Goal: Find specific page/section: Find specific page/section

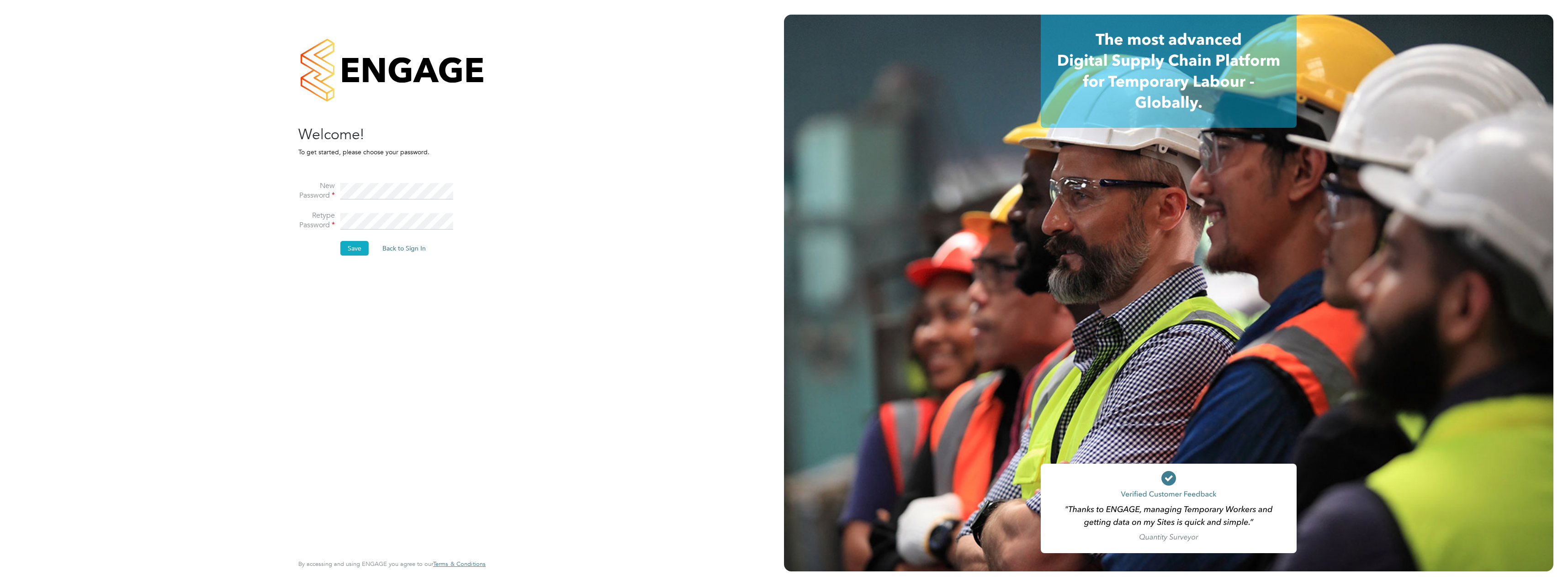
click at [359, 244] on button "Save" at bounding box center [355, 248] width 28 height 15
click at [324, 181] on button "Back to Sign In" at bounding box center [327, 178] width 58 height 15
click at [372, 181] on input at bounding box center [397, 181] width 113 height 16
type input "jake.thomas@vistry.co.uk"
click at [376, 230] on li "Sign In Forgot Password" at bounding box center [387, 235] width 178 height 24
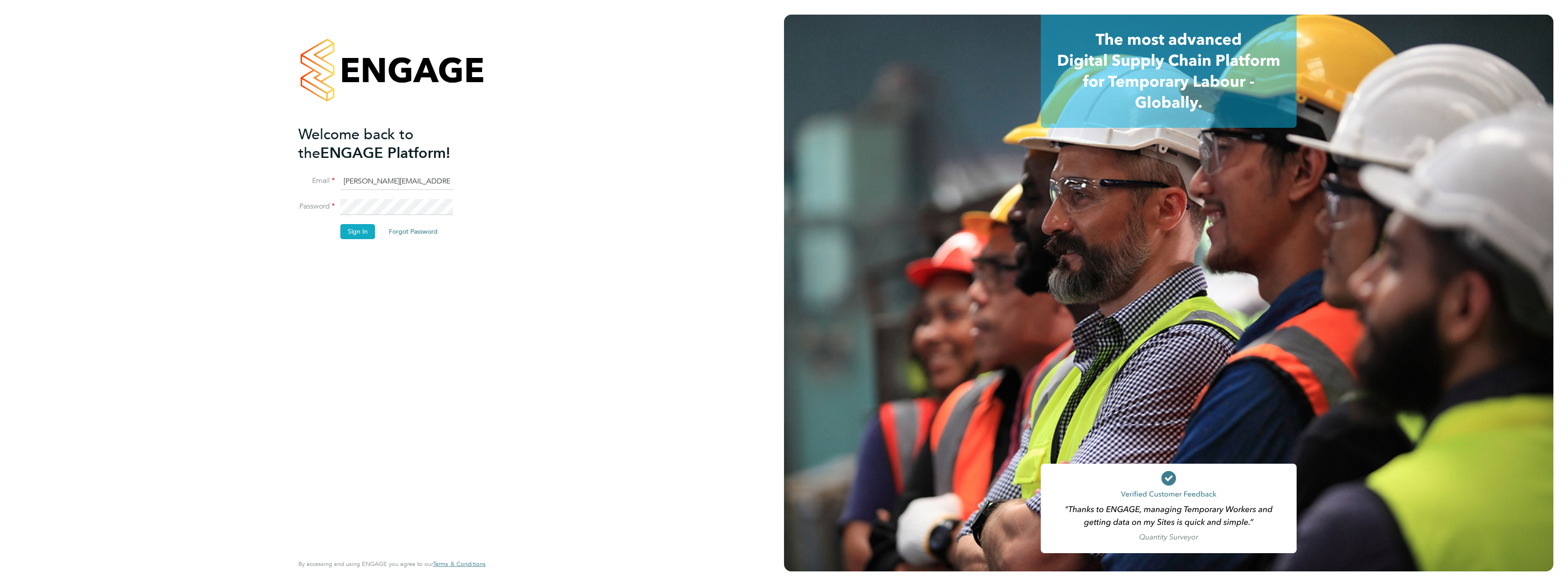
click at [364, 233] on button "Sign In" at bounding box center [358, 231] width 35 height 15
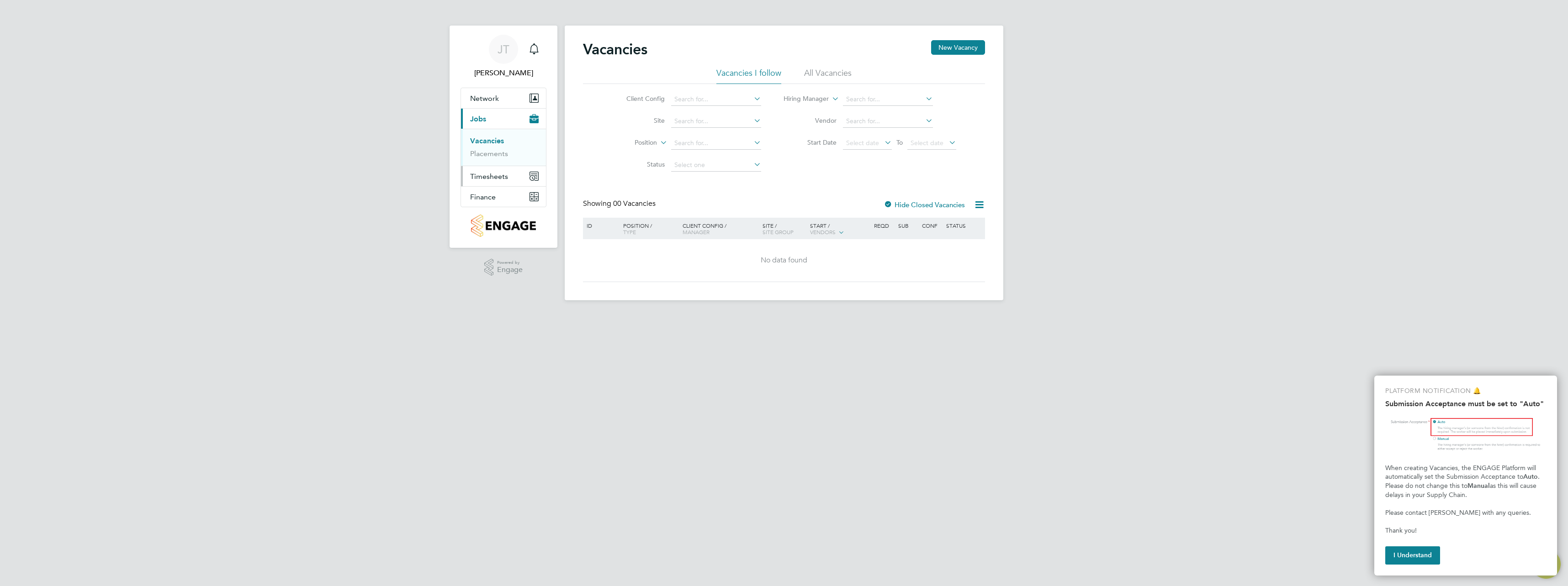
click at [485, 184] on button "Timesheets" at bounding box center [503, 176] width 85 height 20
click at [483, 204] on button "Finance" at bounding box center [503, 197] width 85 height 20
click at [487, 138] on span "Timesheets" at bounding box center [488, 139] width 38 height 9
click at [491, 103] on button "Network" at bounding box center [503, 98] width 85 height 20
click at [481, 131] on link "Sites" at bounding box center [478, 133] width 16 height 9
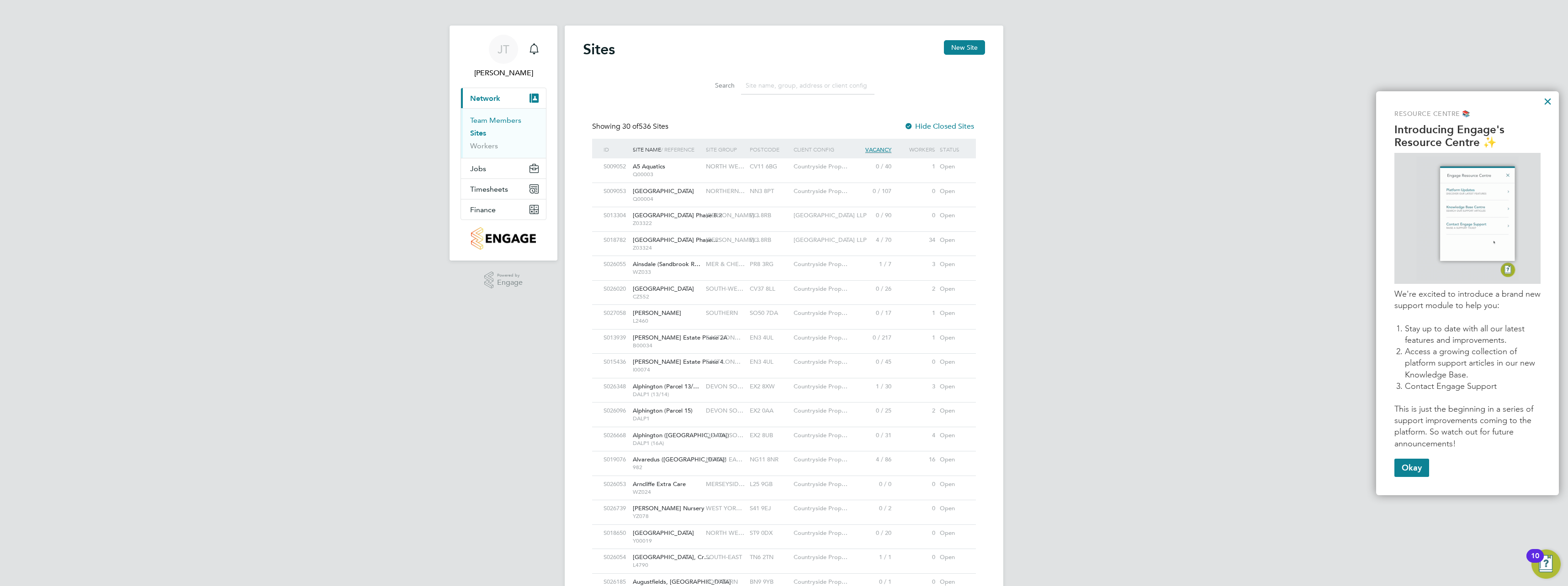
click at [486, 122] on link "Team Members" at bounding box center [495, 120] width 51 height 9
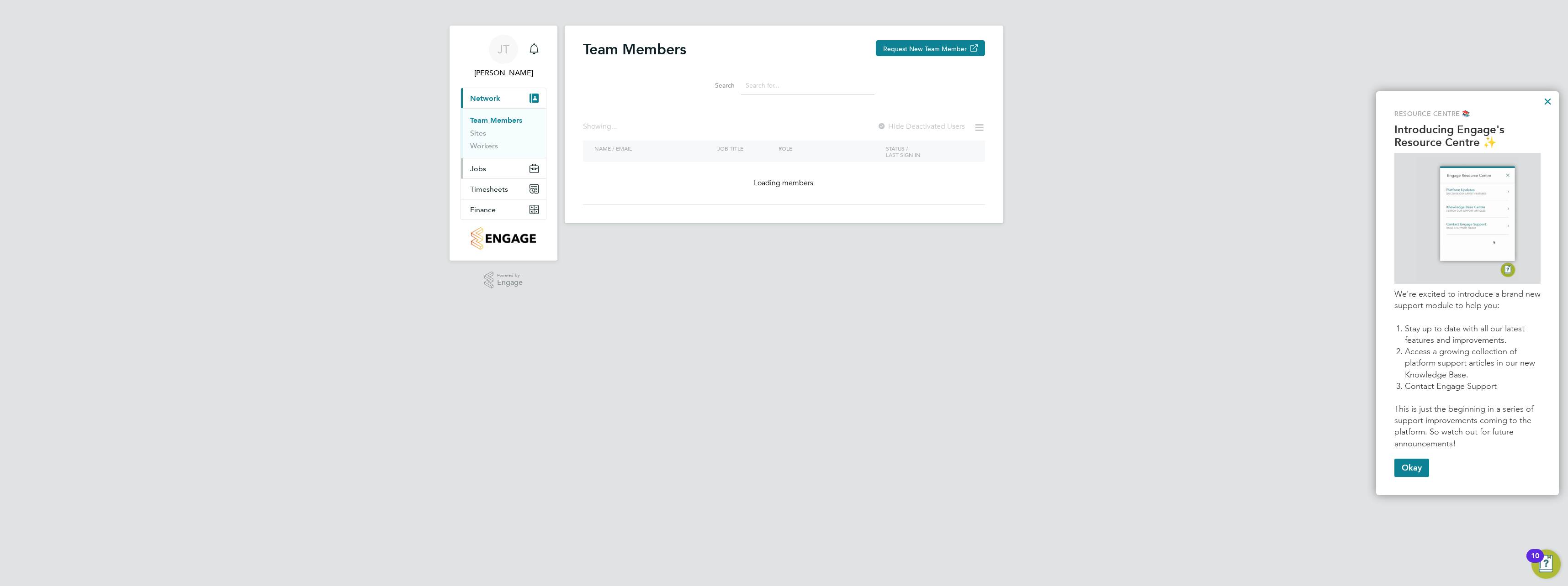
click at [479, 169] on span "Jobs" at bounding box center [478, 168] width 16 height 9
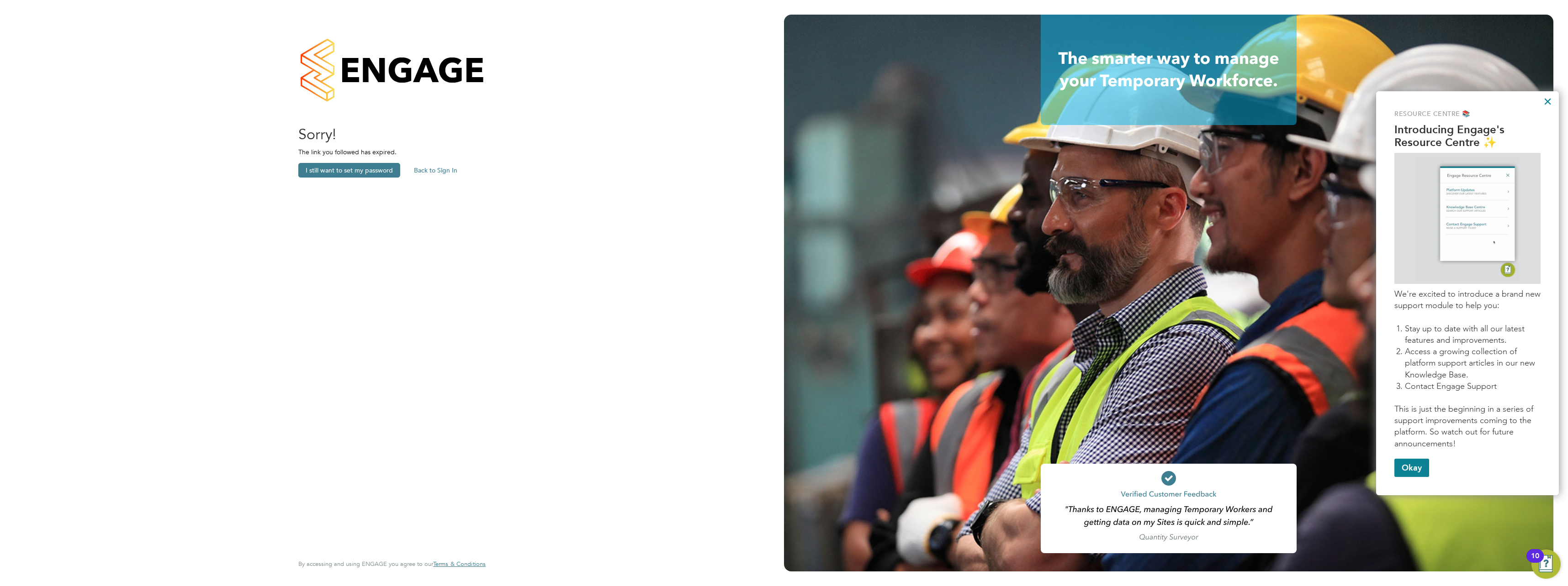
click at [454, 169] on button "Back to Sign In" at bounding box center [436, 170] width 58 height 15
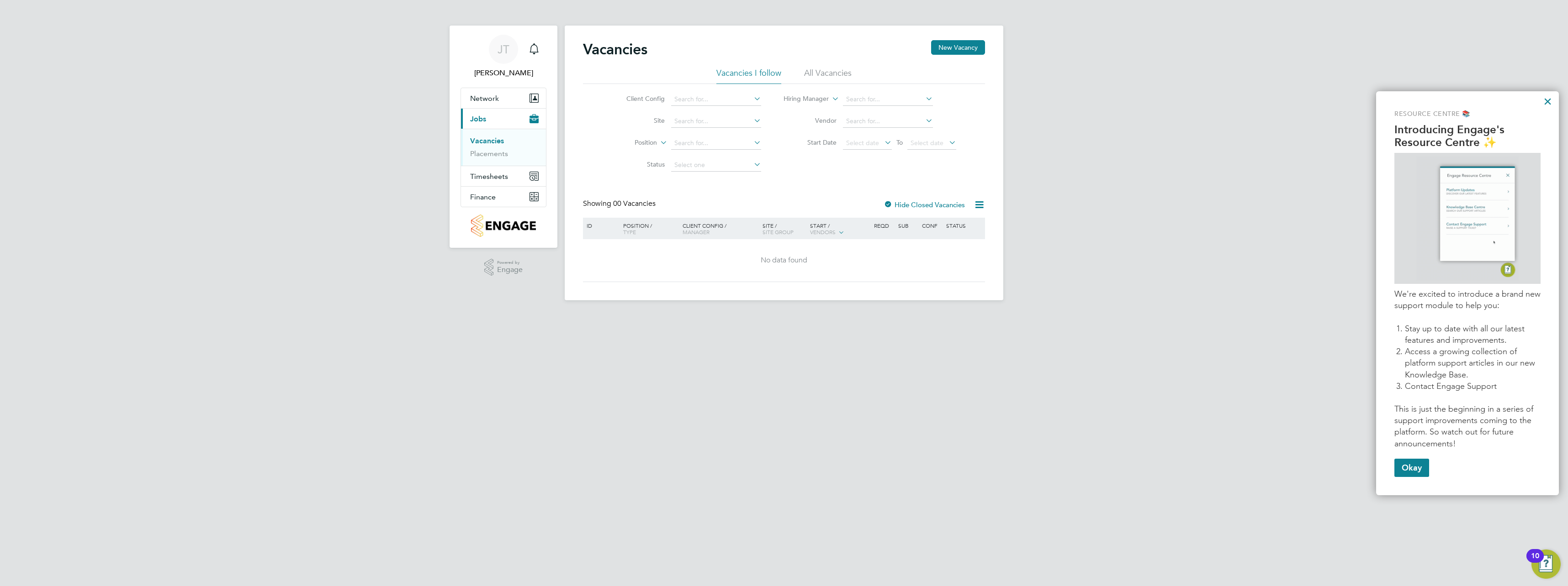
click at [752, 99] on icon at bounding box center [752, 99] width 0 height 12
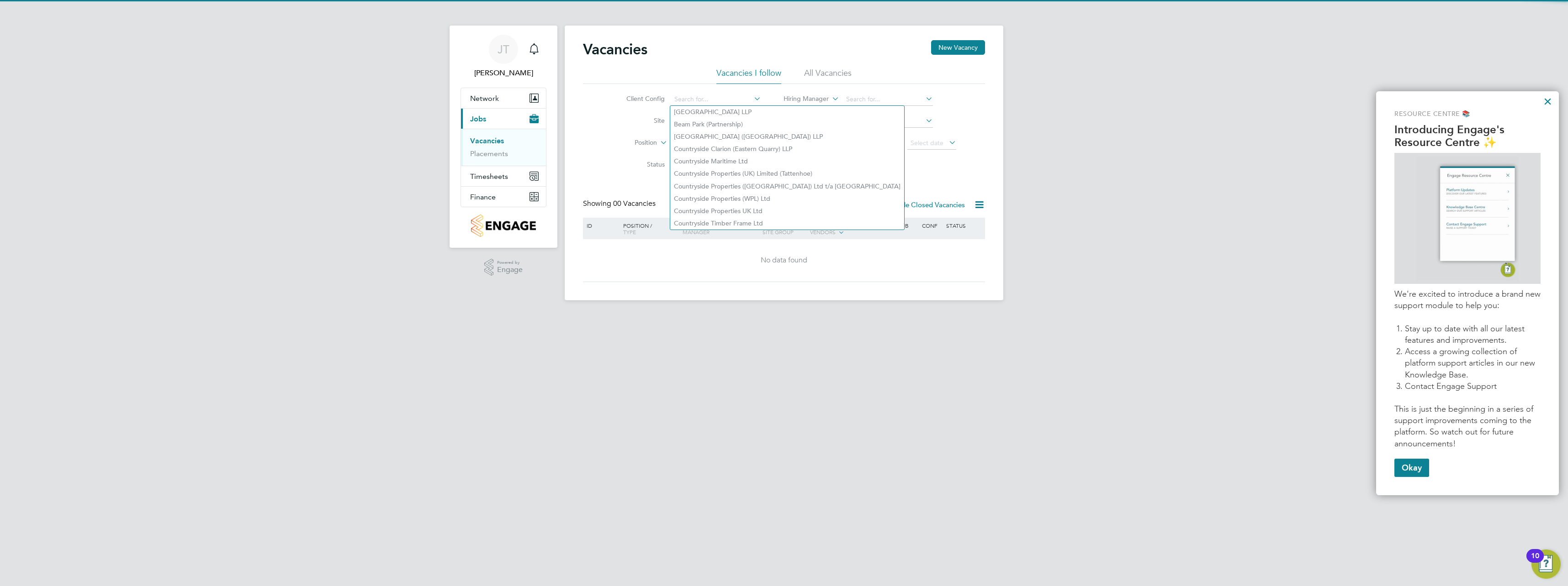
click at [624, 120] on label "Site" at bounding box center [639, 120] width 53 height 9
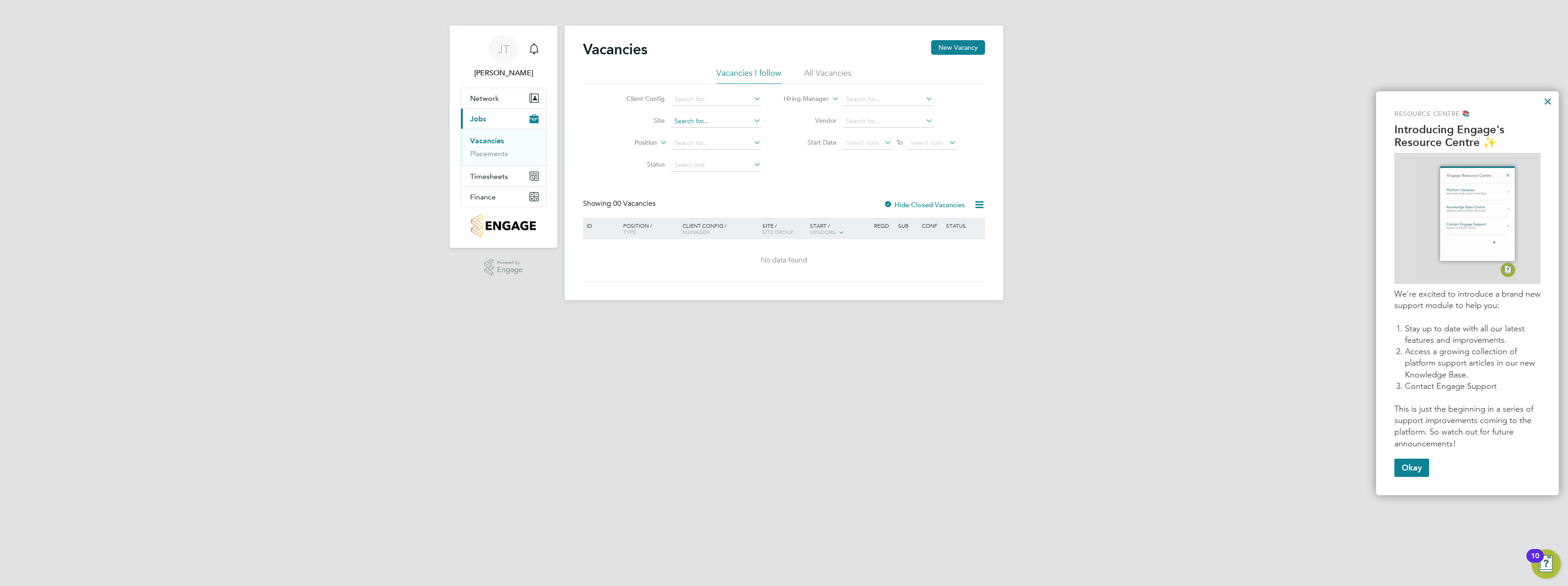
click at [731, 124] on input at bounding box center [716, 121] width 90 height 12
click at [698, 156] on li "[GEOGRAPHIC_DATA]" at bounding box center [716, 159] width 91 height 12
type input "Fairfield Road"
click at [496, 156] on link "Placements" at bounding box center [488, 153] width 38 height 9
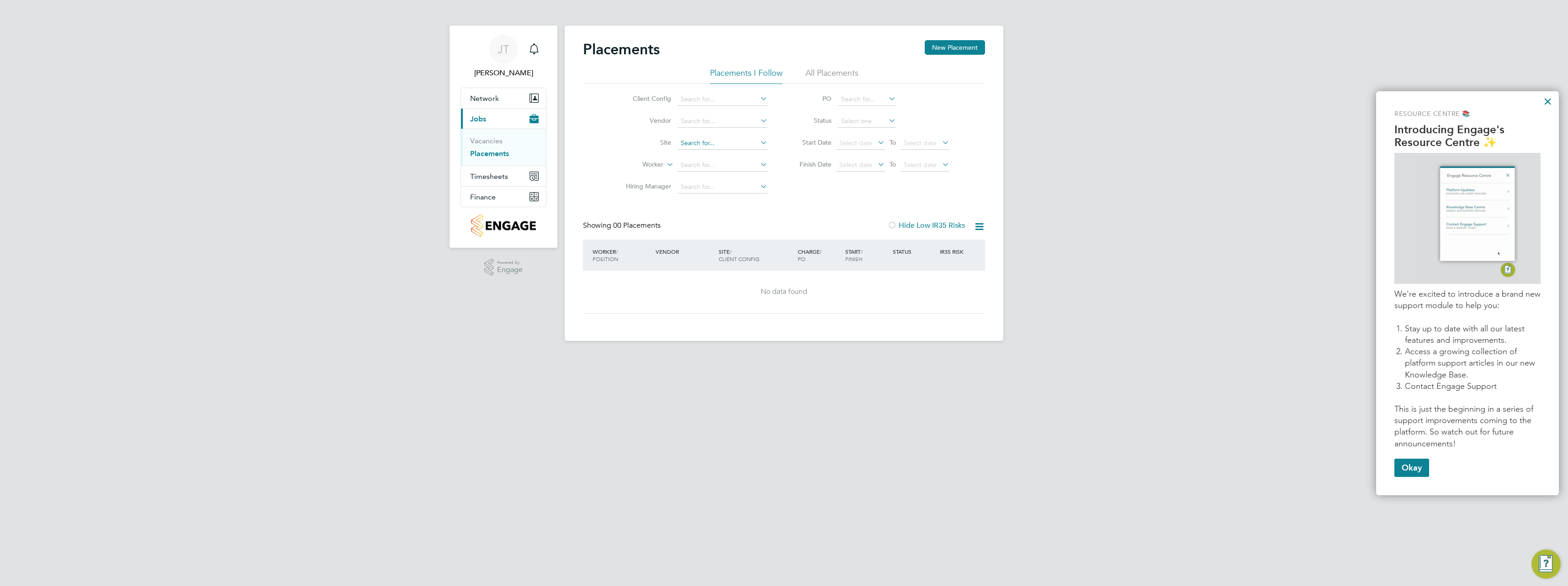
click at [693, 138] on input at bounding box center [723, 143] width 90 height 12
click at [683, 176] on b "Fair" at bounding box center [686, 180] width 12 height 8
type input "Fairfield Road"
click at [505, 174] on span "Timesheets" at bounding box center [488, 176] width 38 height 9
click at [488, 104] on button "Network" at bounding box center [503, 98] width 85 height 20
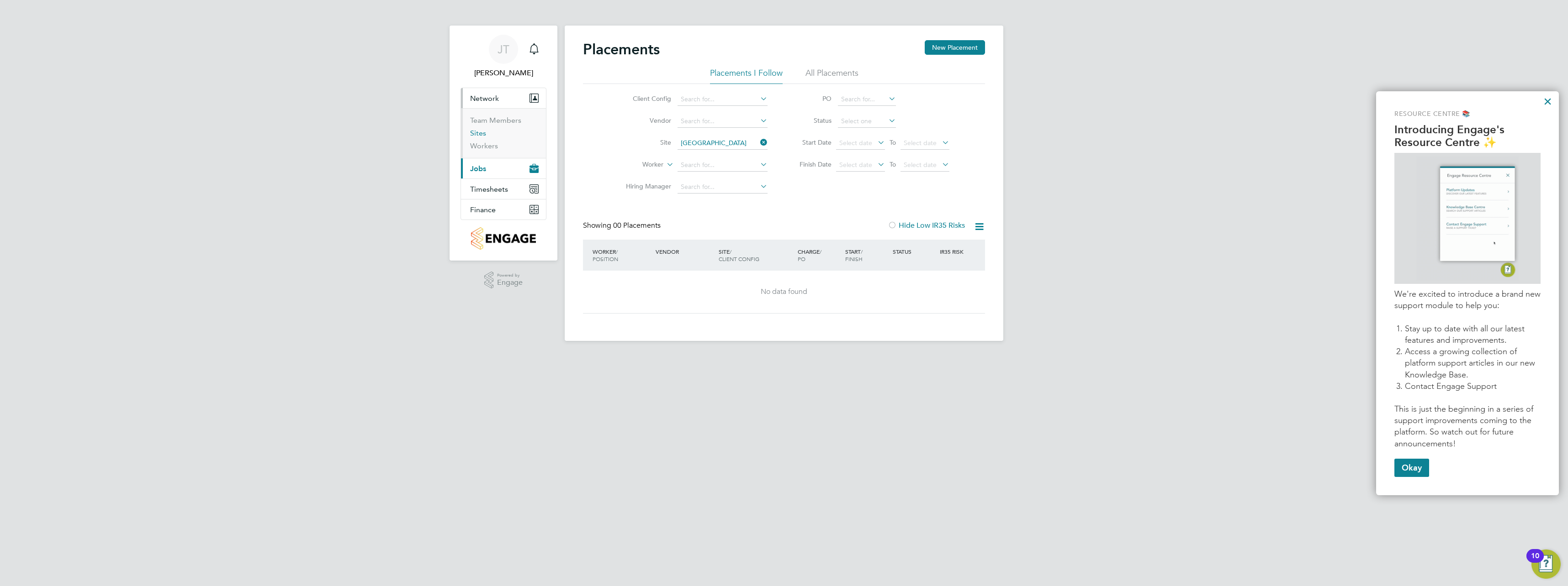
click at [482, 134] on link "Sites" at bounding box center [478, 133] width 16 height 9
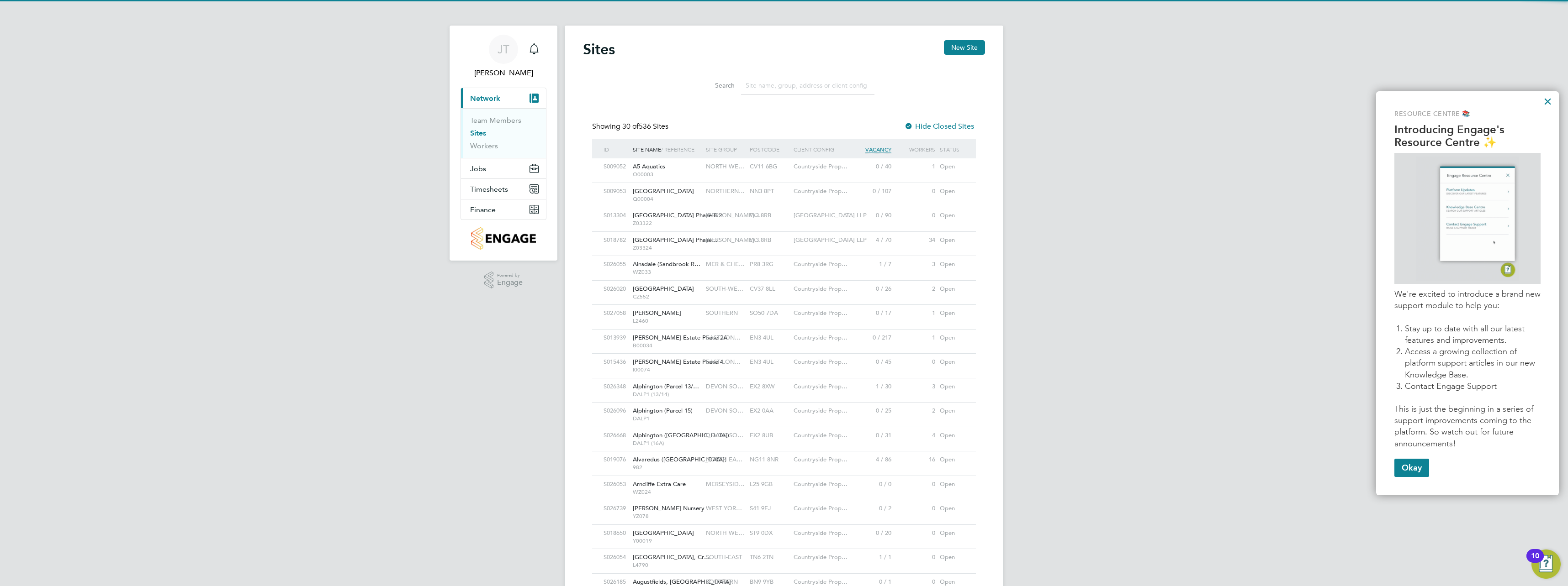
click at [765, 82] on input at bounding box center [808, 85] width 134 height 18
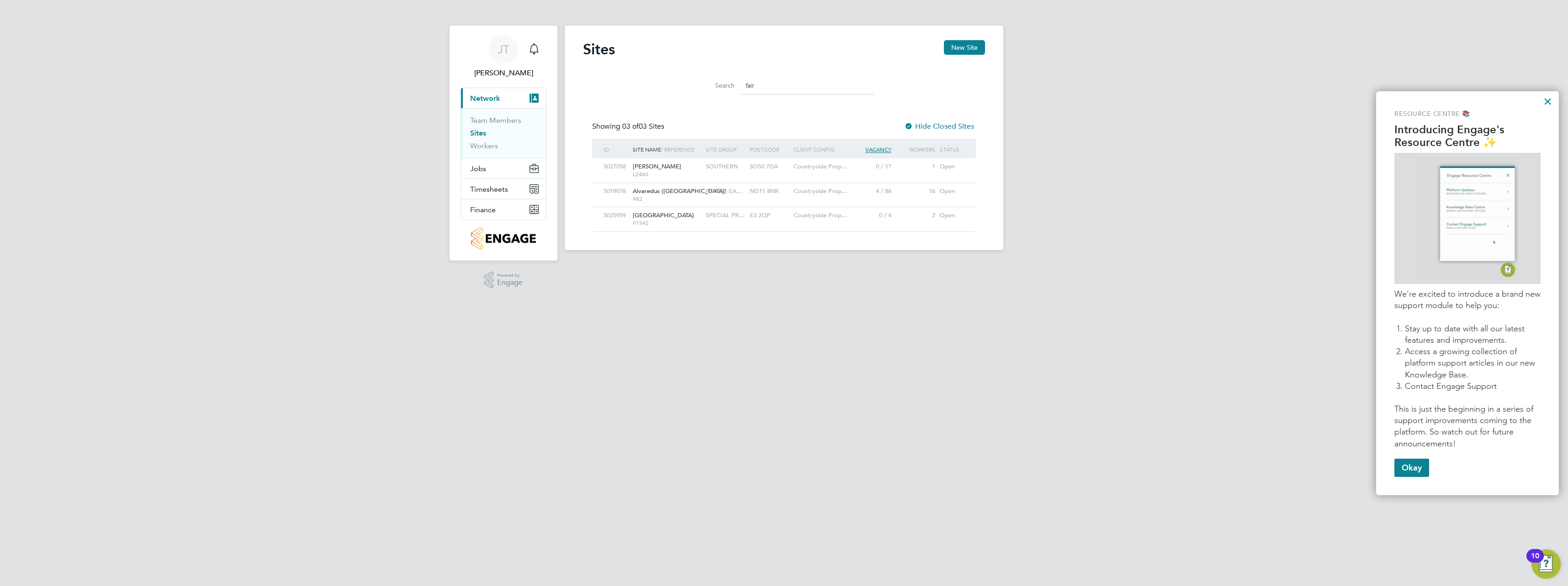
type input "fair"
click at [661, 212] on span "[GEOGRAPHIC_DATA]" at bounding box center [663, 215] width 61 height 8
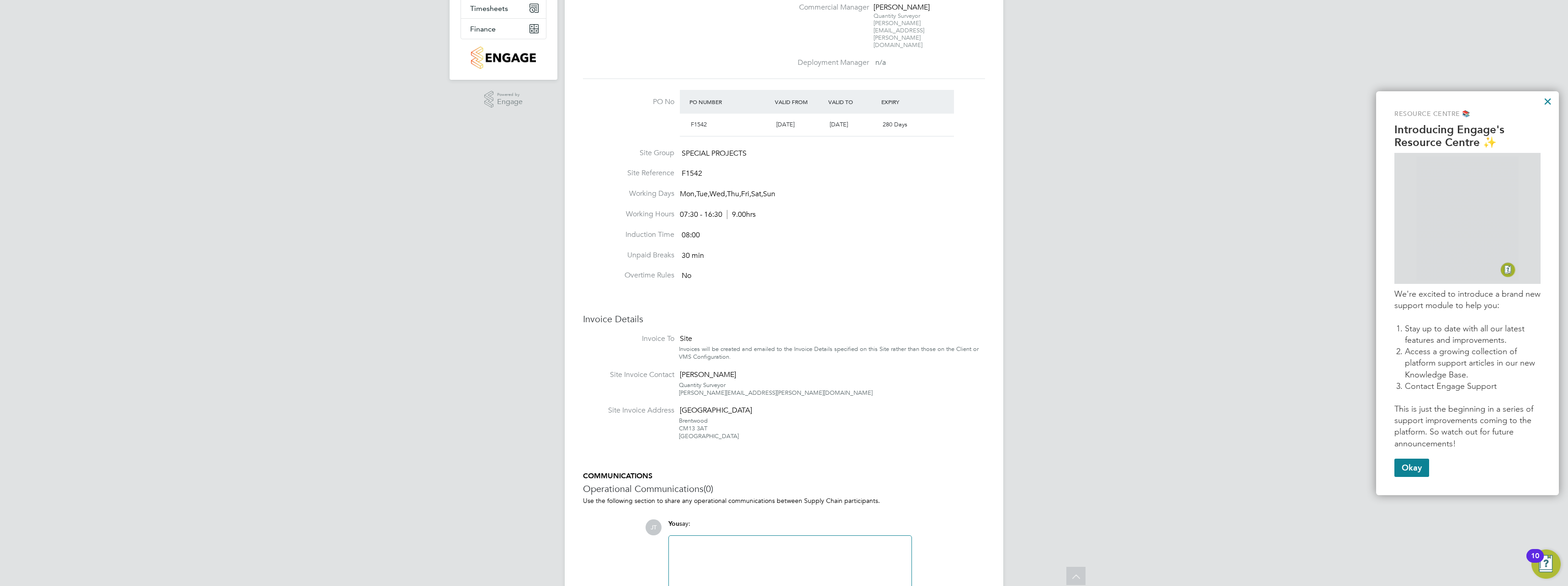
scroll to position [44, 0]
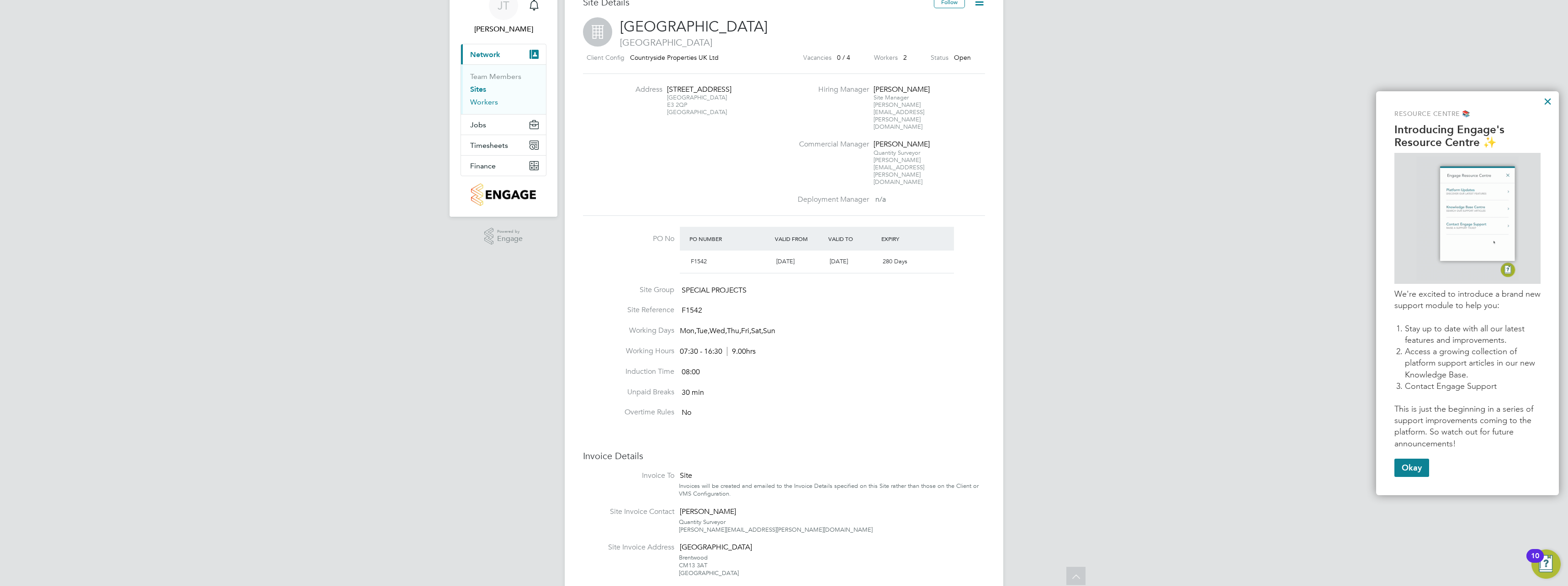
click at [492, 106] on link "Workers" at bounding box center [484, 102] width 28 height 9
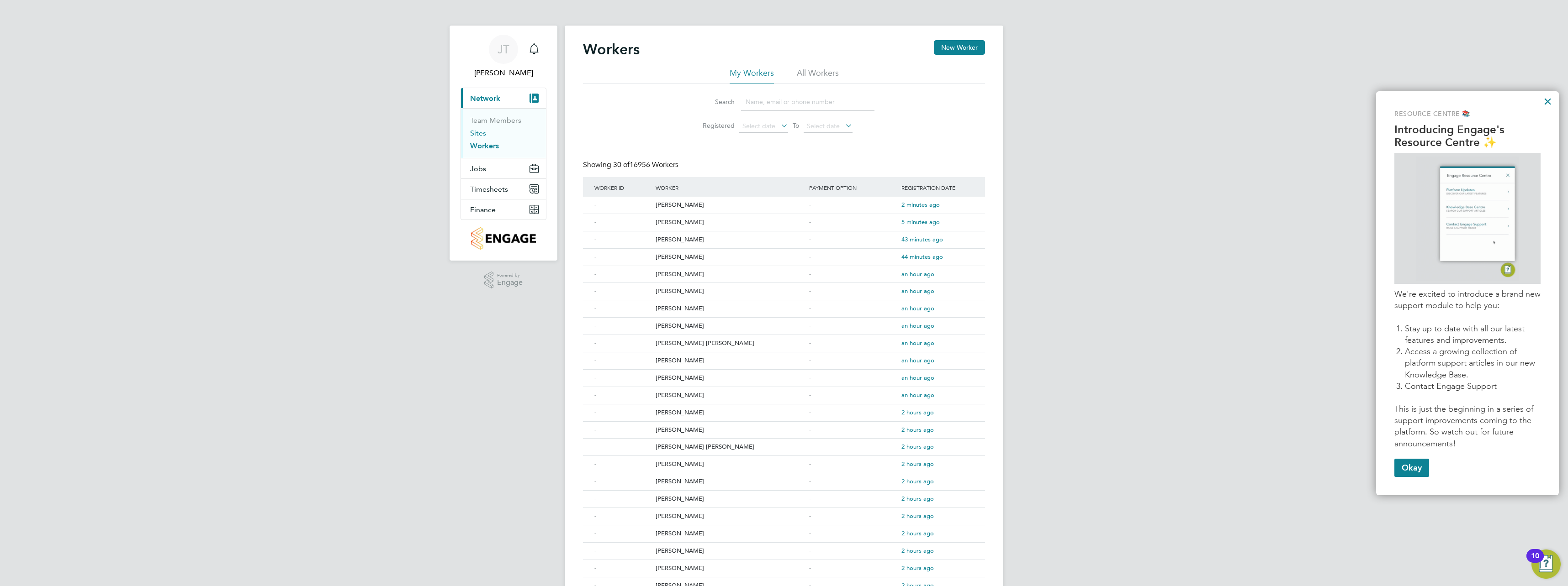
click at [475, 131] on link "Sites" at bounding box center [478, 133] width 16 height 9
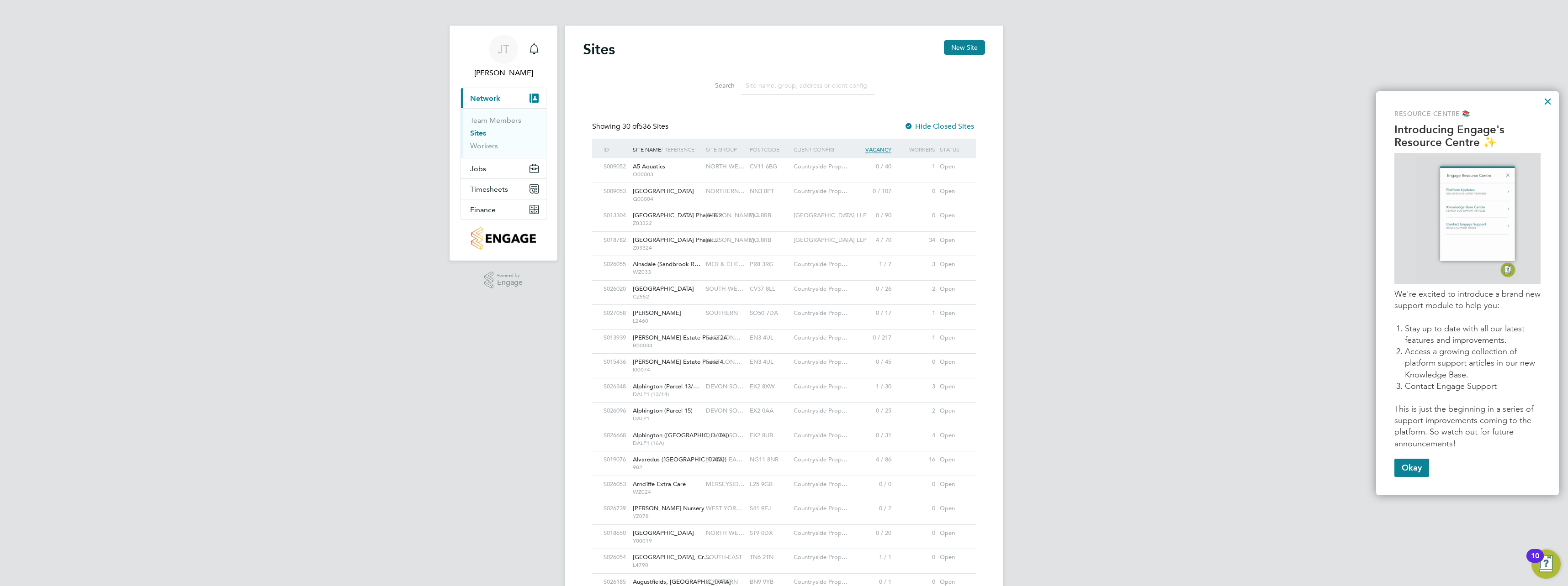
click at [761, 85] on input at bounding box center [808, 85] width 134 height 18
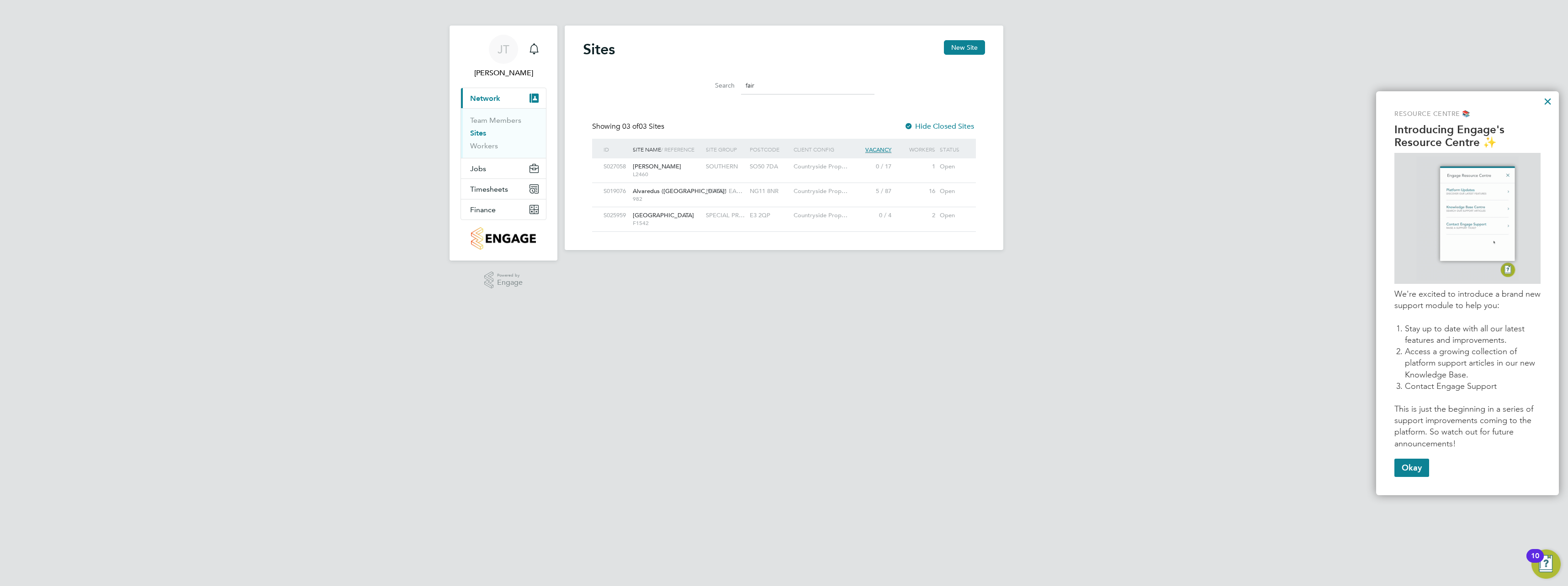
type input "fair"
click at [660, 211] on div "Fairfield Road F1542" at bounding box center [667, 219] width 73 height 24
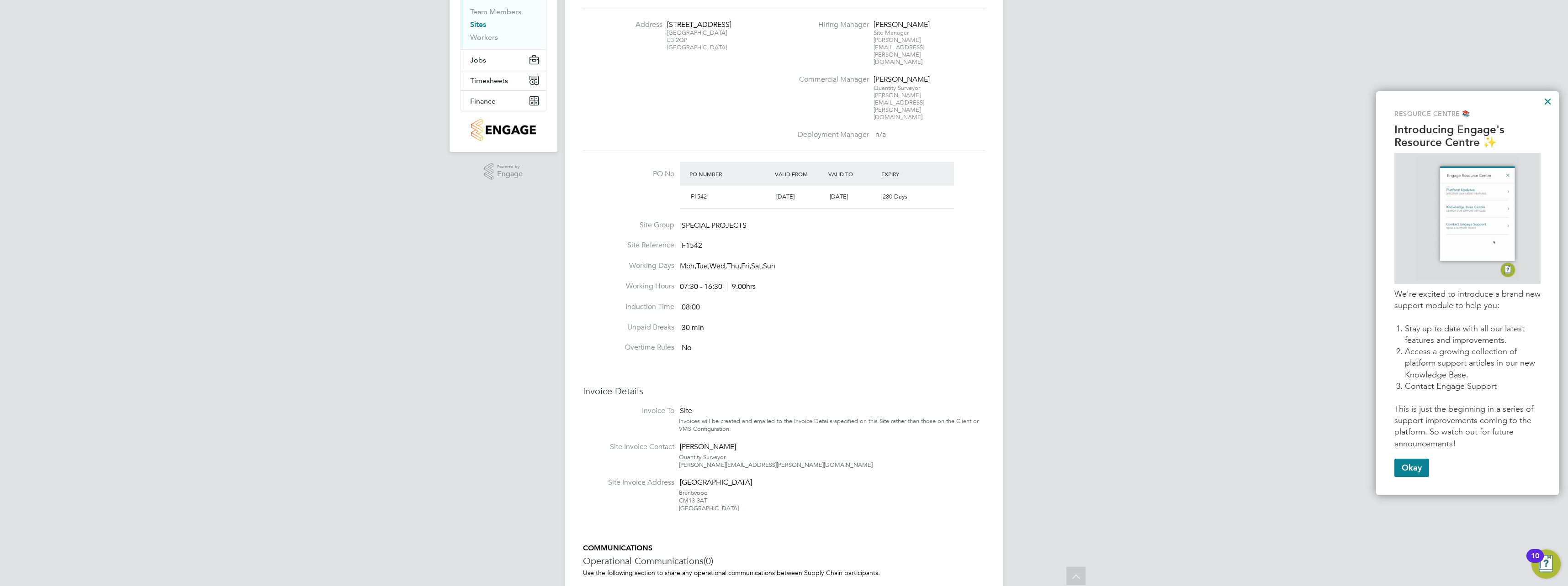
scroll to position [89, 0]
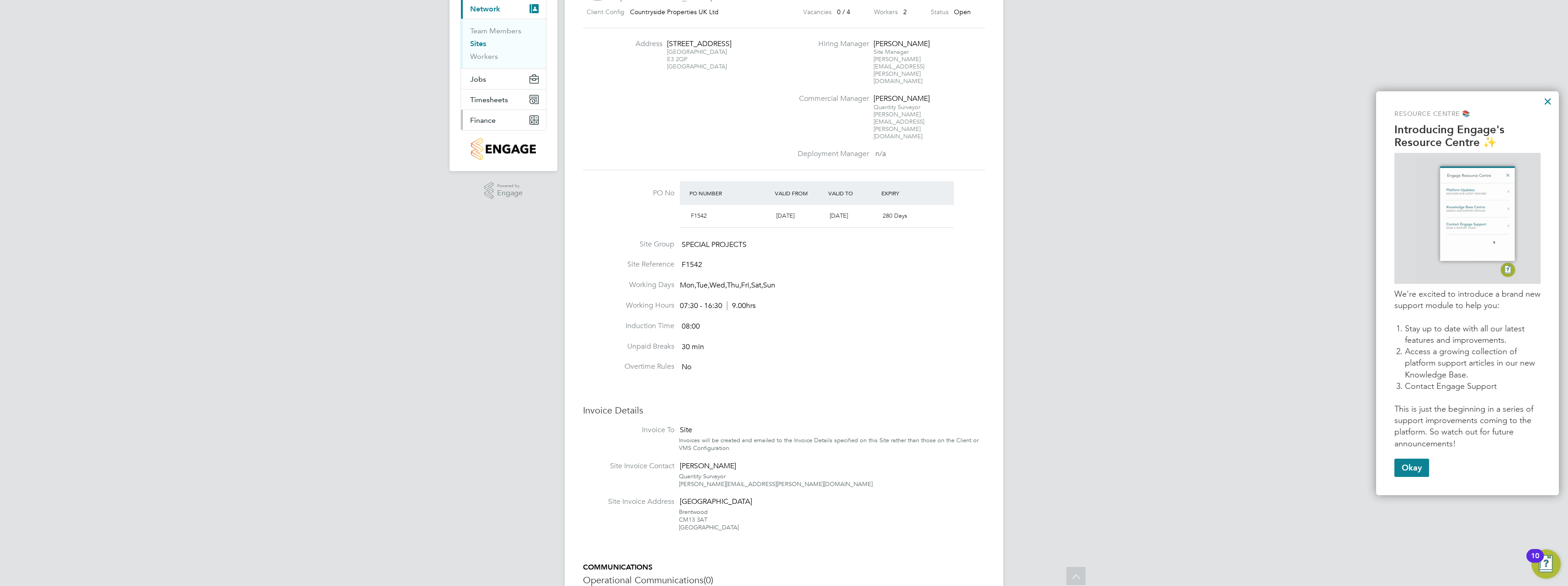
click at [515, 118] on button "Finance" at bounding box center [503, 120] width 85 height 20
click at [502, 57] on button "Timesheets" at bounding box center [503, 50] width 85 height 20
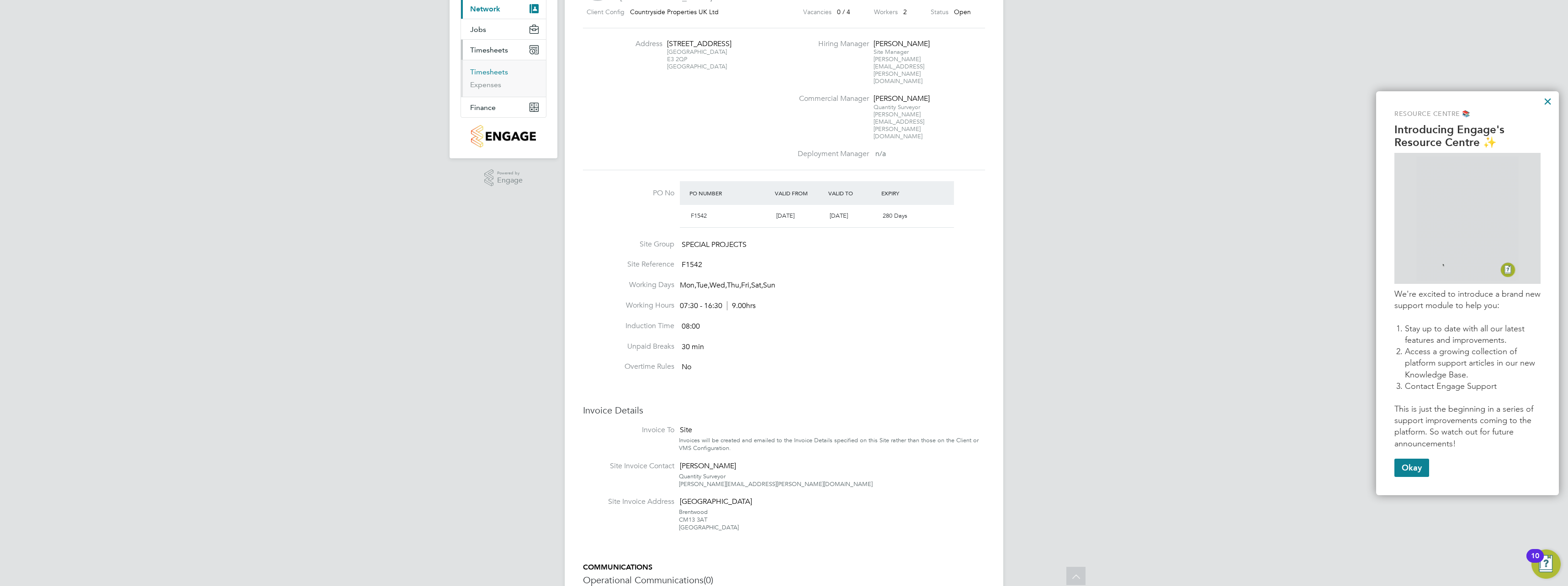
click at [495, 72] on link "Timesheets" at bounding box center [488, 72] width 38 height 9
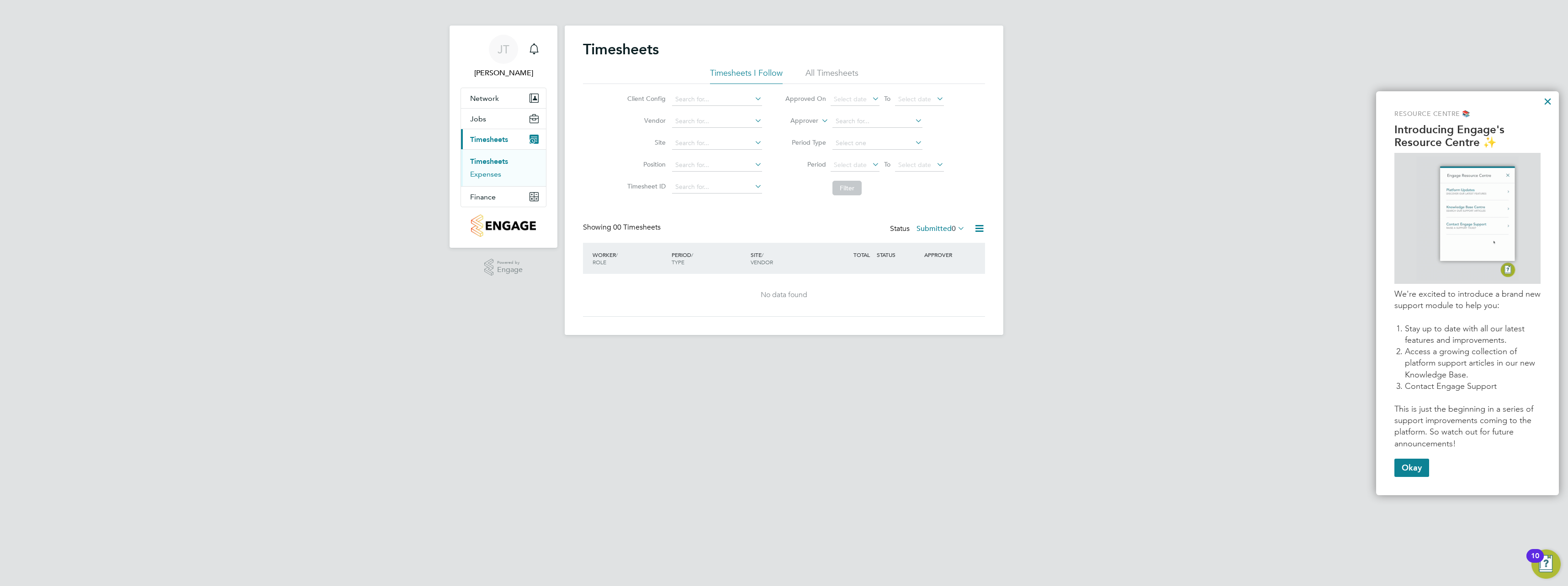
click at [492, 173] on link "Expenses" at bounding box center [485, 173] width 31 height 9
click at [485, 124] on button "Jobs" at bounding box center [503, 119] width 85 height 20
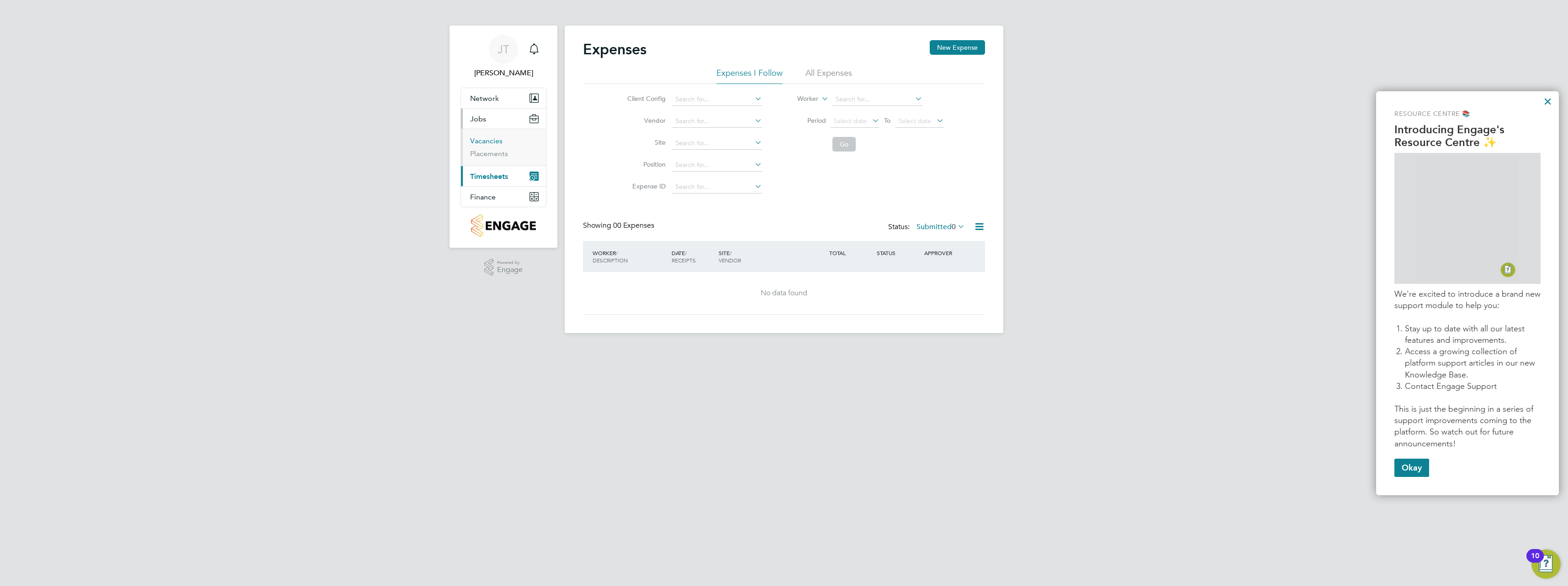
click at [487, 140] on link "Vacancies" at bounding box center [486, 141] width 33 height 9
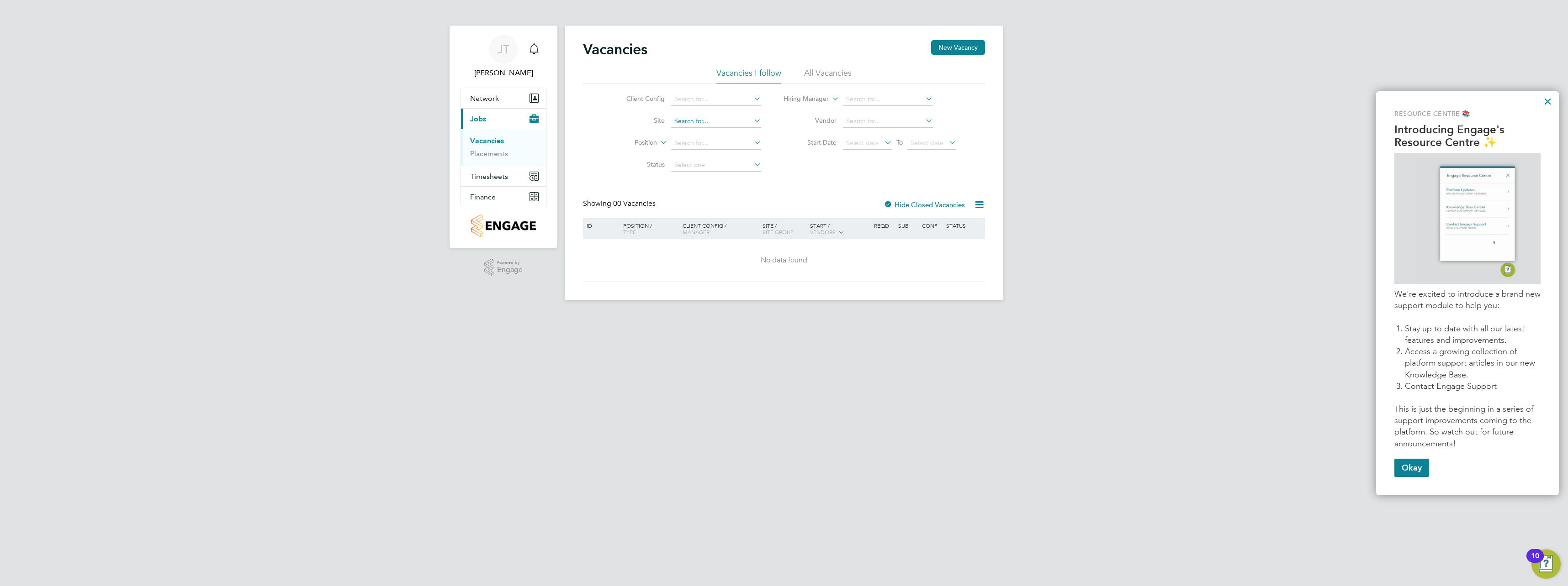
click at [675, 121] on input at bounding box center [716, 121] width 90 height 12
click at [671, 155] on li "Fair field Road" at bounding box center [716, 159] width 91 height 12
type input "Fairfield Road"
click at [808, 73] on li "All Vacancies" at bounding box center [828, 75] width 47 height 16
click at [501, 157] on link "Placements" at bounding box center [488, 153] width 38 height 9
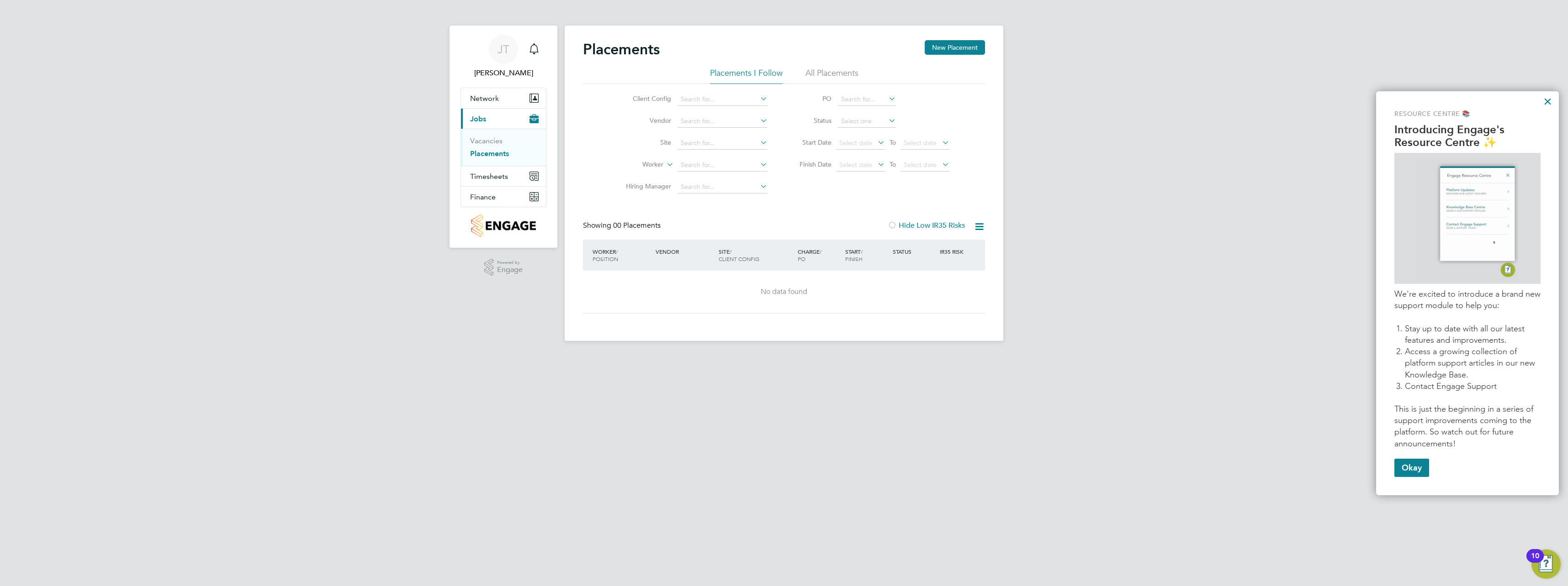
click at [720, 150] on li "Site" at bounding box center [693, 143] width 172 height 22
click at [718, 145] on input at bounding box center [723, 143] width 90 height 12
click at [712, 177] on li "Fair field Road" at bounding box center [722, 180] width 91 height 12
type input "Fairfield Road"
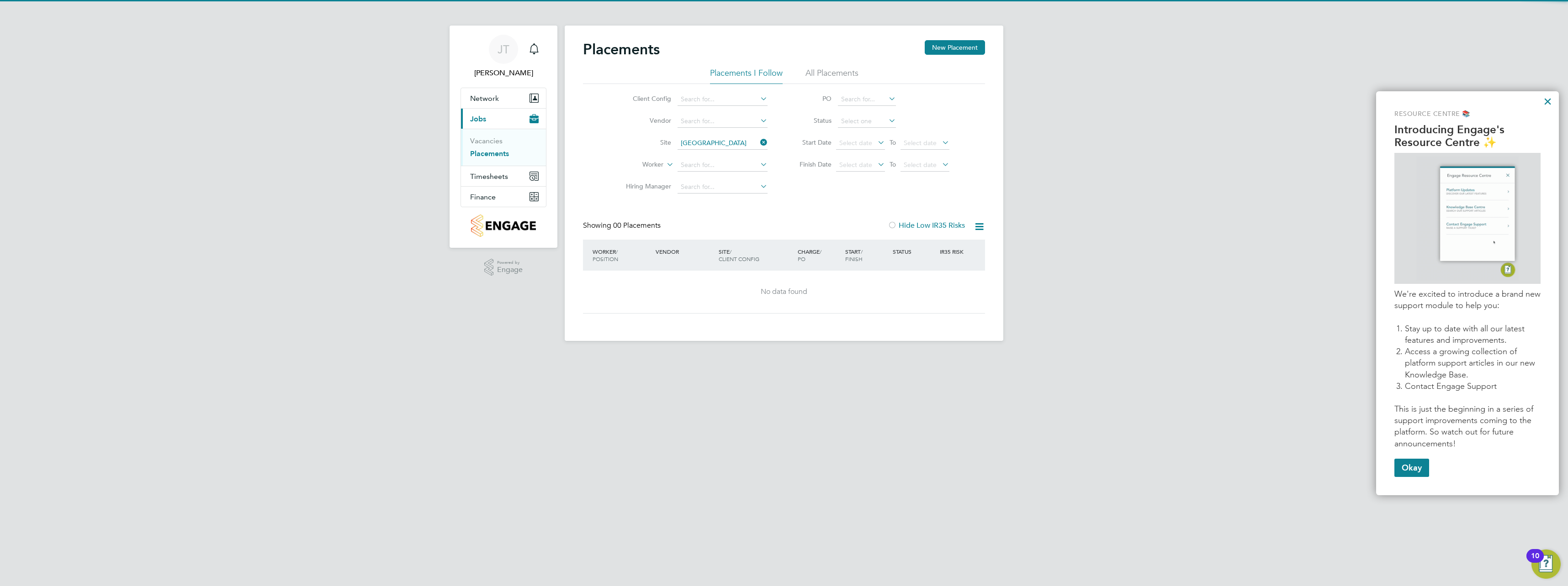
click at [835, 80] on li "All Placements" at bounding box center [832, 75] width 53 height 16
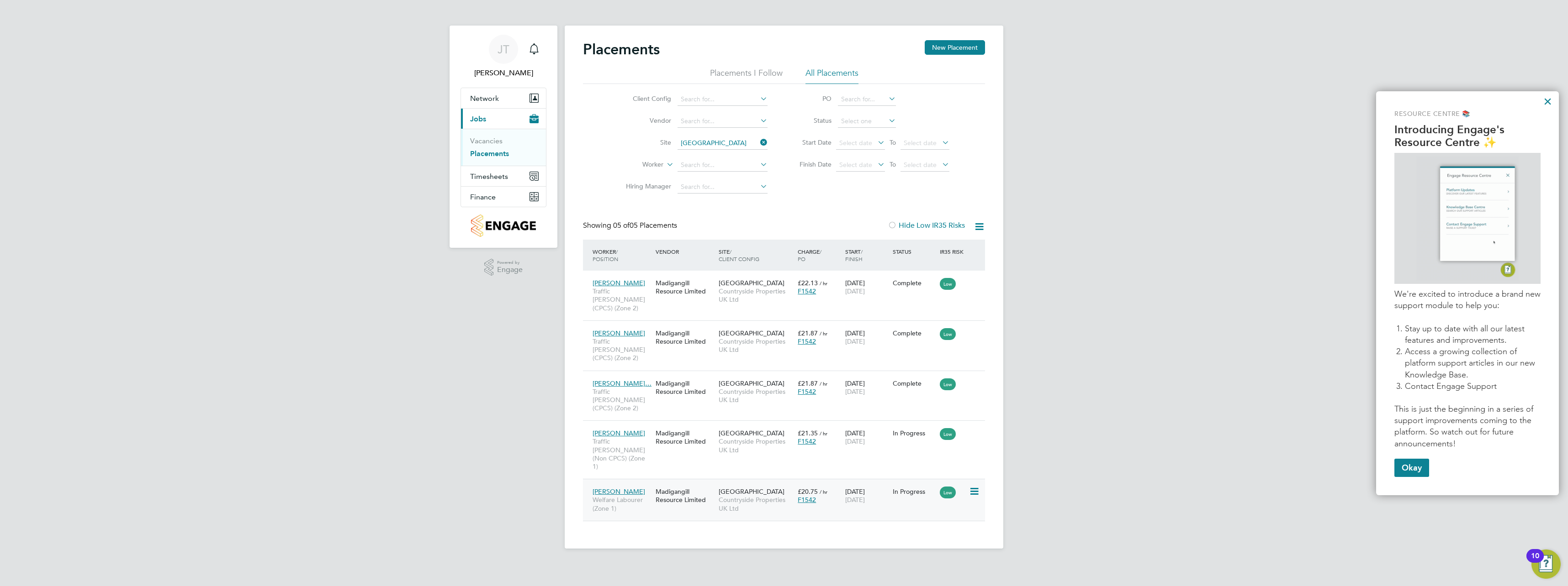
click at [975, 487] on icon at bounding box center [974, 492] width 9 height 11
click at [1028, 475] on div "JT Jake Thomas Notifications Applications: Network Team Members Sites Workers C…" at bounding box center [784, 281] width 1568 height 563
click at [517, 187] on button "Finance" at bounding box center [503, 197] width 85 height 20
click at [509, 142] on button "Timesheets" at bounding box center [503, 139] width 85 height 20
click at [758, 143] on icon at bounding box center [758, 142] width 0 height 12
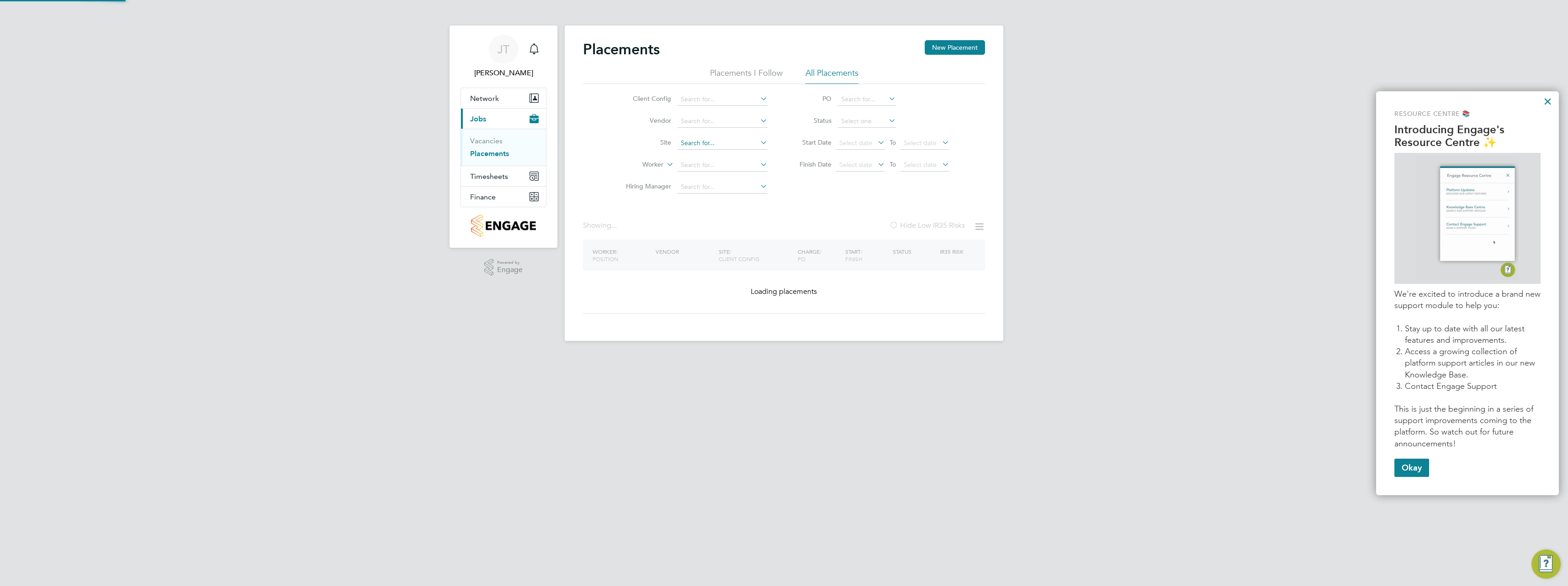
click at [733, 144] on input at bounding box center [723, 143] width 90 height 12
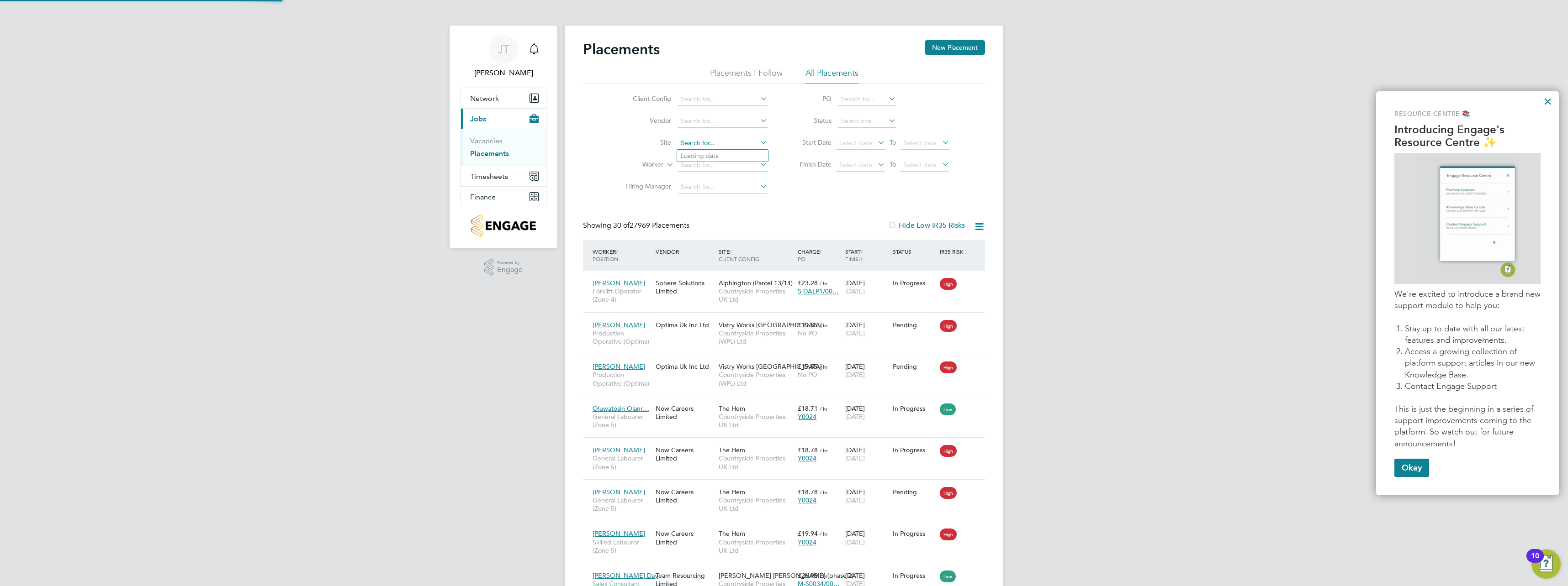
scroll to position [34, 79]
click at [731, 150] on li "Meath Crescent" at bounding box center [722, 156] width 91 height 12
type input "Meath Crescent"
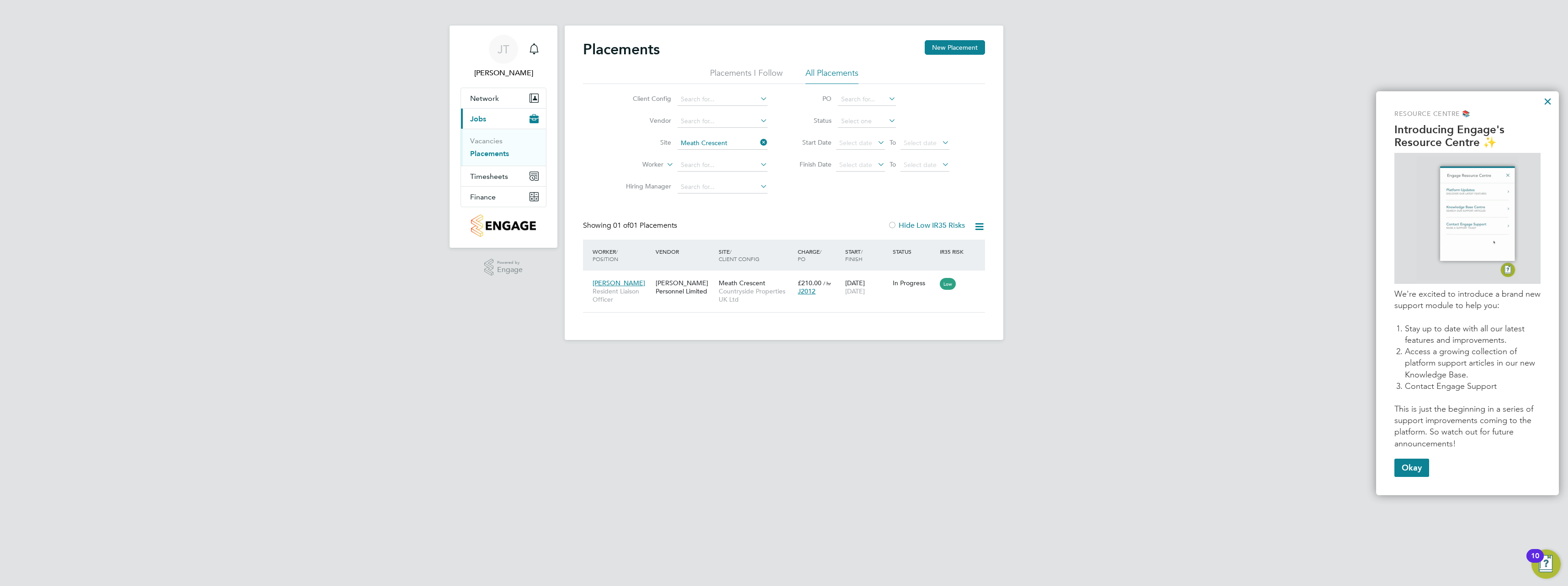
click at [758, 142] on icon at bounding box center [758, 142] width 0 height 12
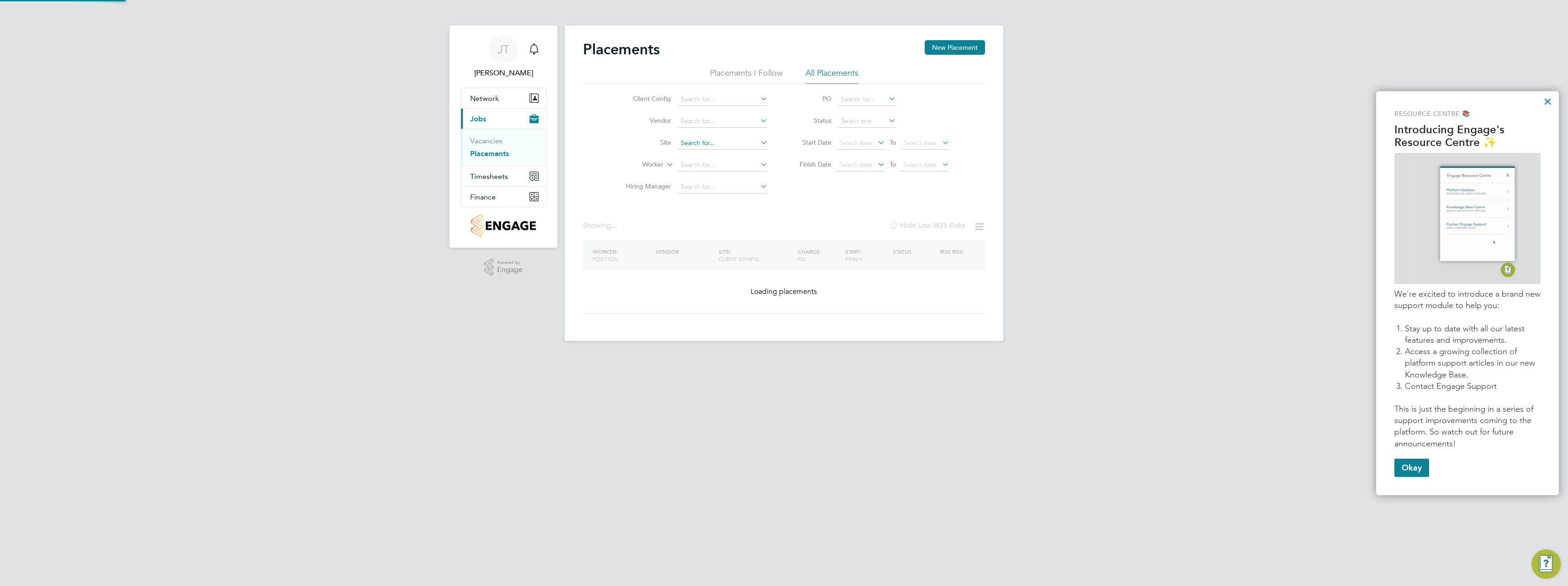
click at [734, 142] on input at bounding box center [723, 143] width 90 height 12
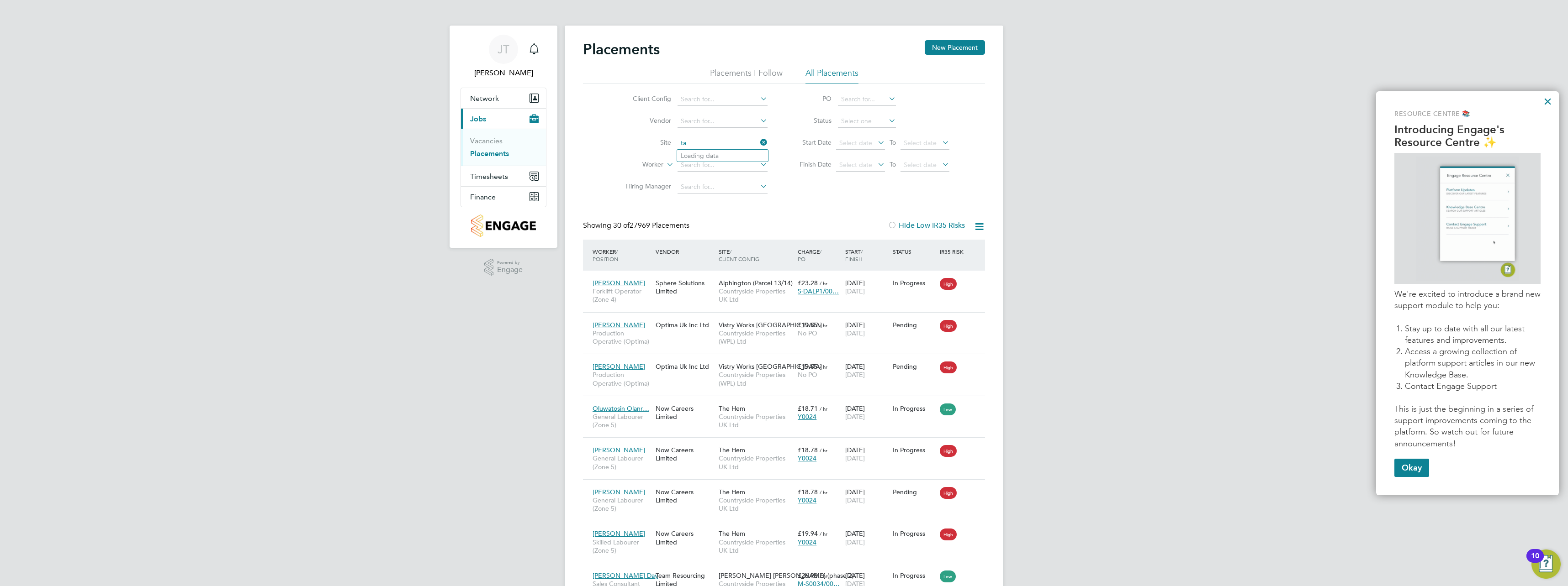
type input "t"
type input "T"
type input "w"
type input "T"
type input "E"
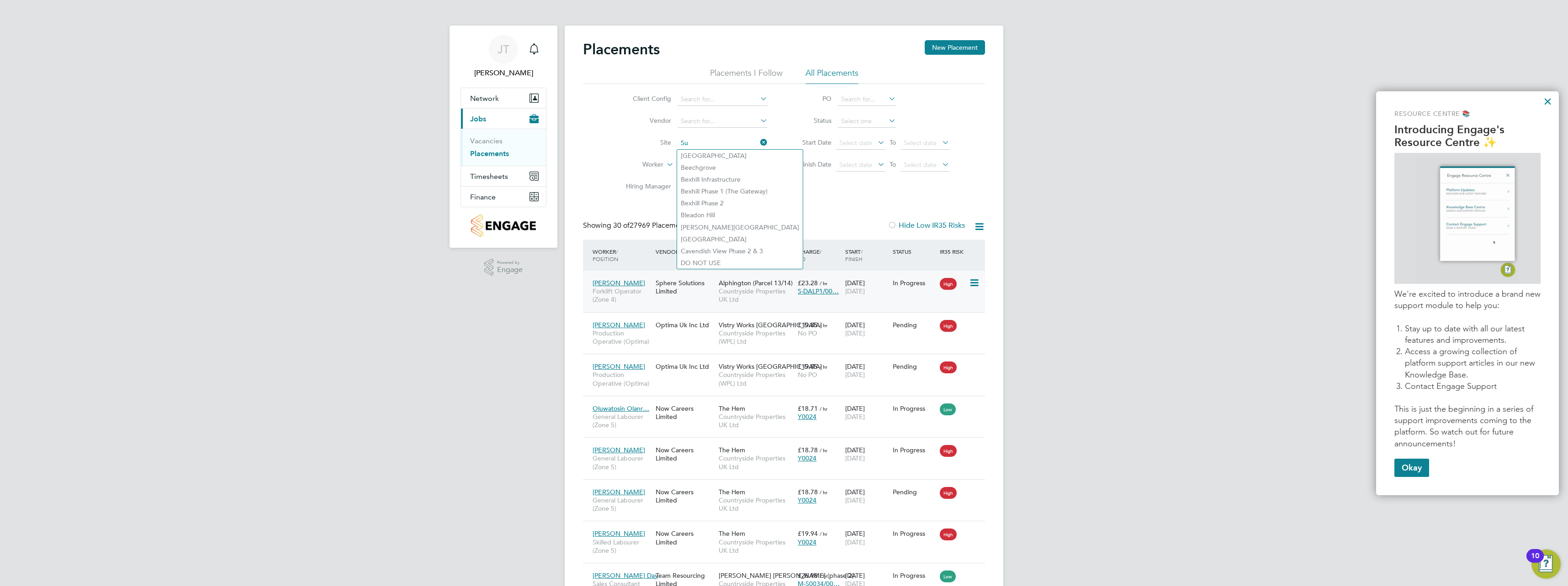
type input "S"
type input "m"
type input "e"
type input "E"
type input "N"
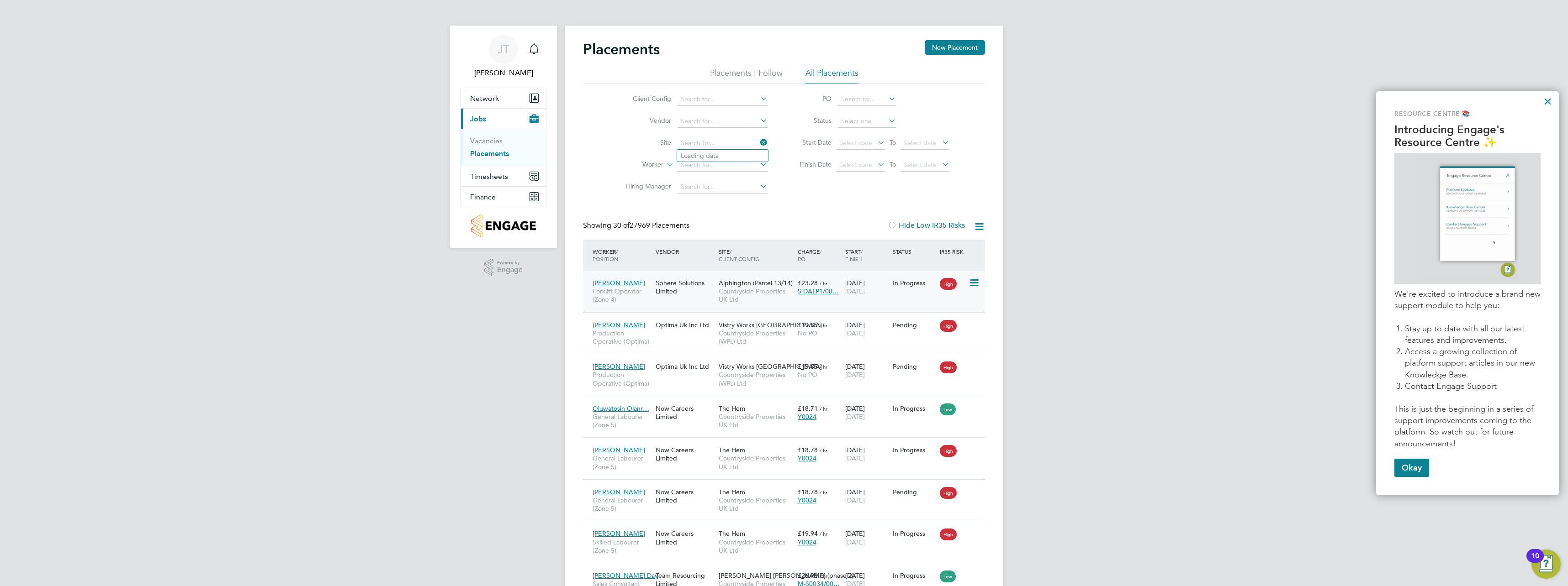
type input "A"
type input "E"
type input "G"
type input "E"
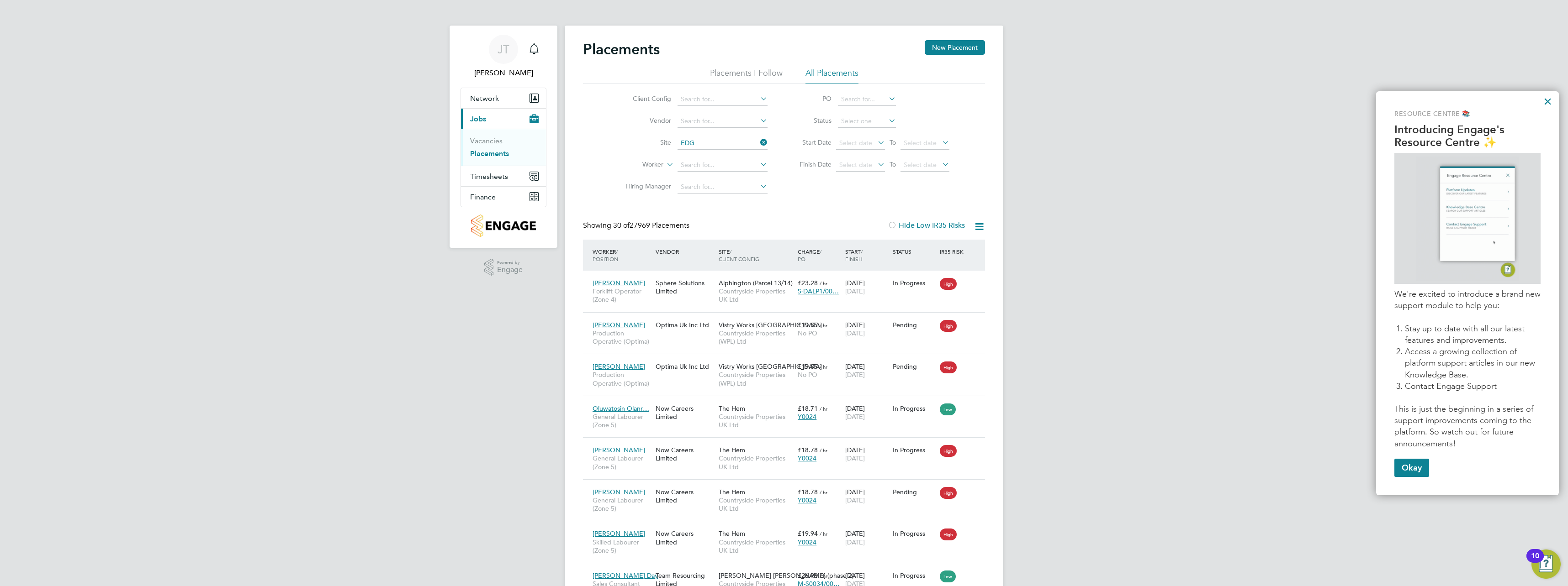
click at [731, 169] on li "Edg ar Myles" at bounding box center [755, 168] width 158 height 12
type input "Edgar Myles"
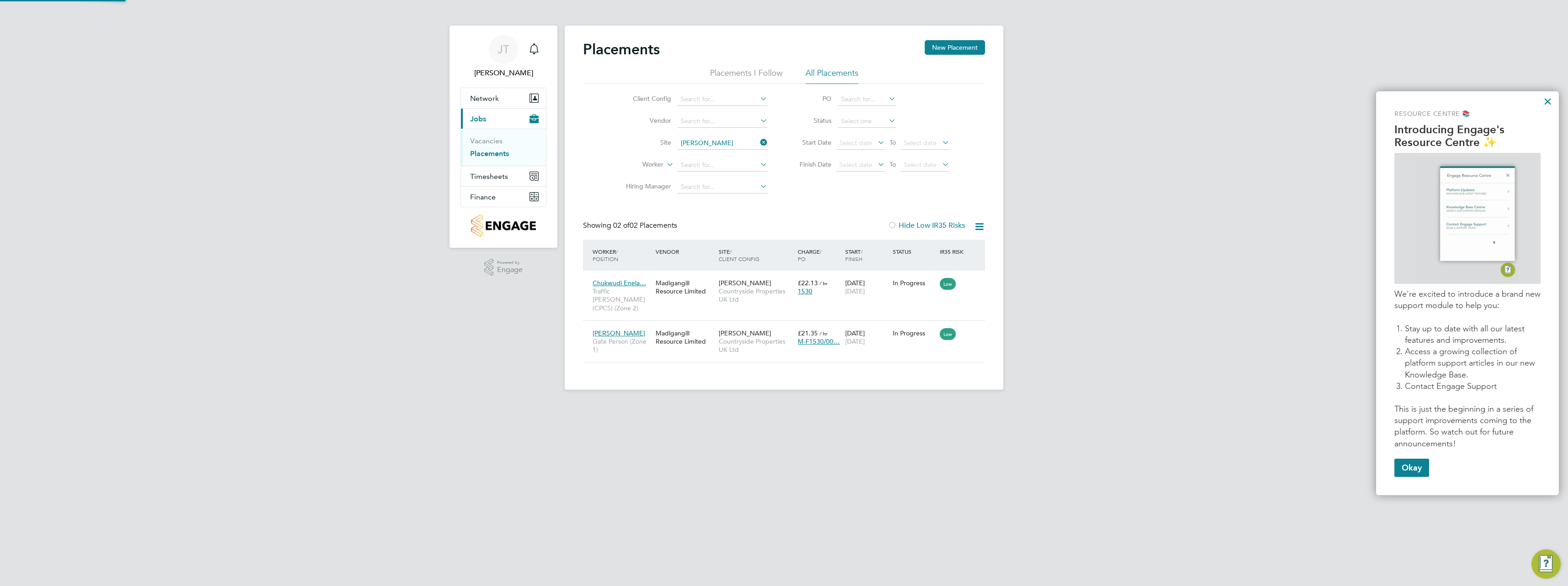
scroll to position [34, 79]
click at [758, 140] on icon at bounding box center [758, 142] width 0 height 12
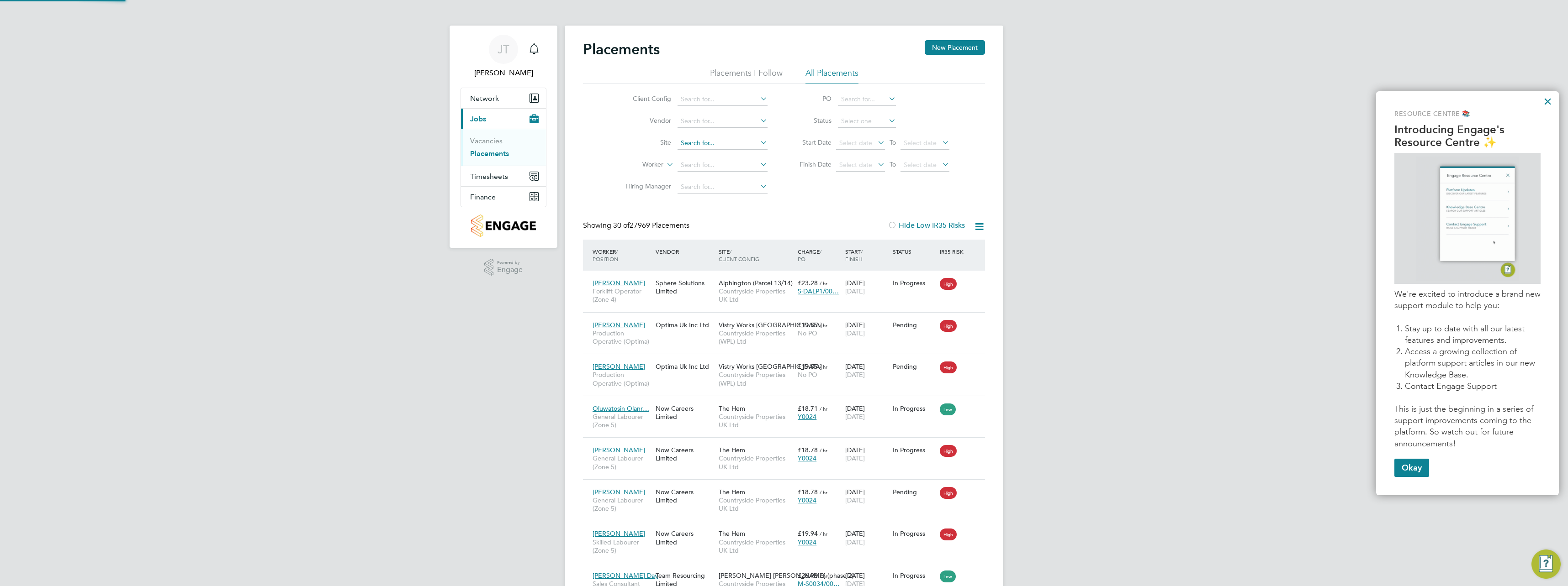
scroll to position [34, 79]
click at [746, 145] on input at bounding box center [723, 143] width 90 height 12
type input "TAR"
click at [758, 139] on icon at bounding box center [758, 142] width 0 height 12
click at [739, 142] on input at bounding box center [723, 143] width 90 height 12
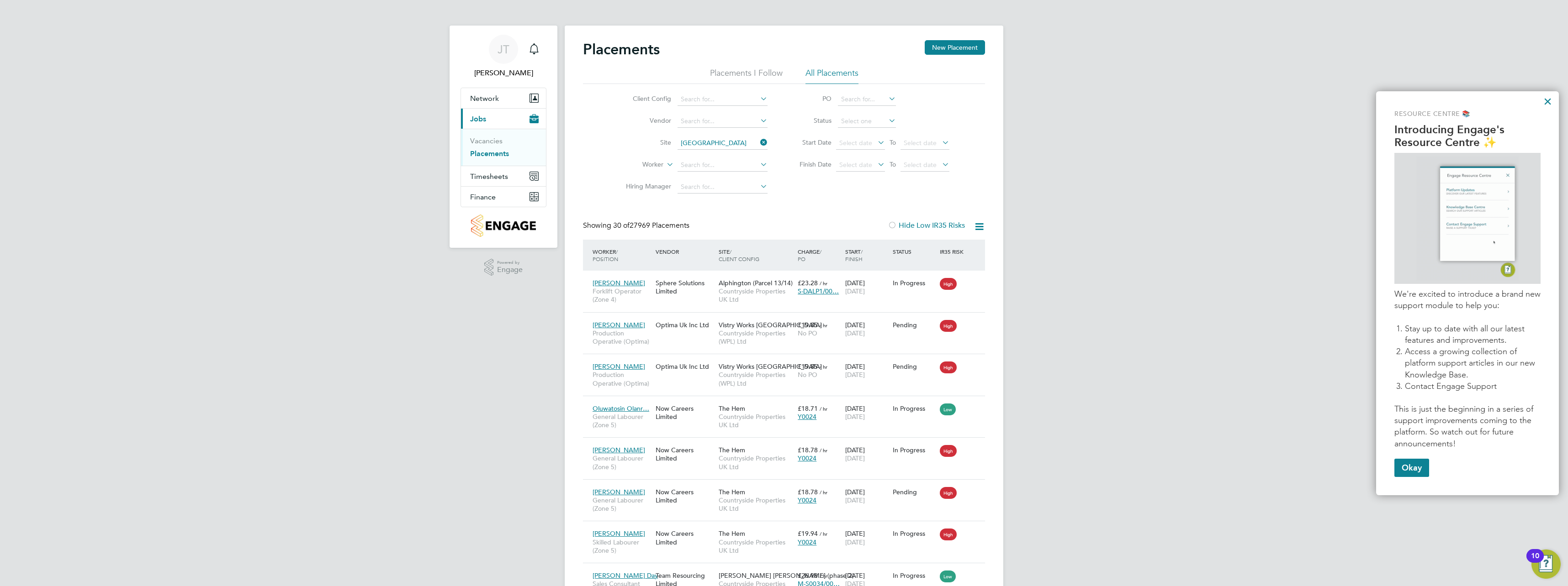
click at [712, 152] on li "Fairfield Road" at bounding box center [722, 156] width 91 height 12
type input "Fairfield Road"
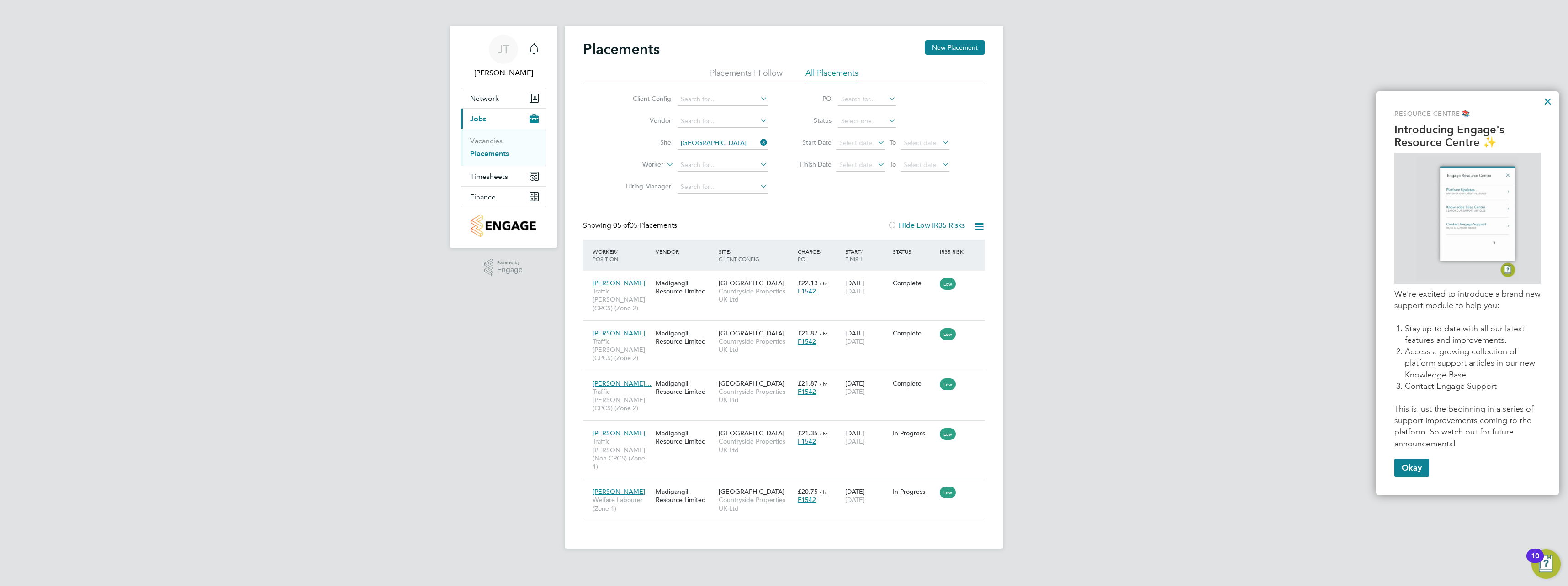
click at [758, 145] on icon at bounding box center [758, 142] width 0 height 12
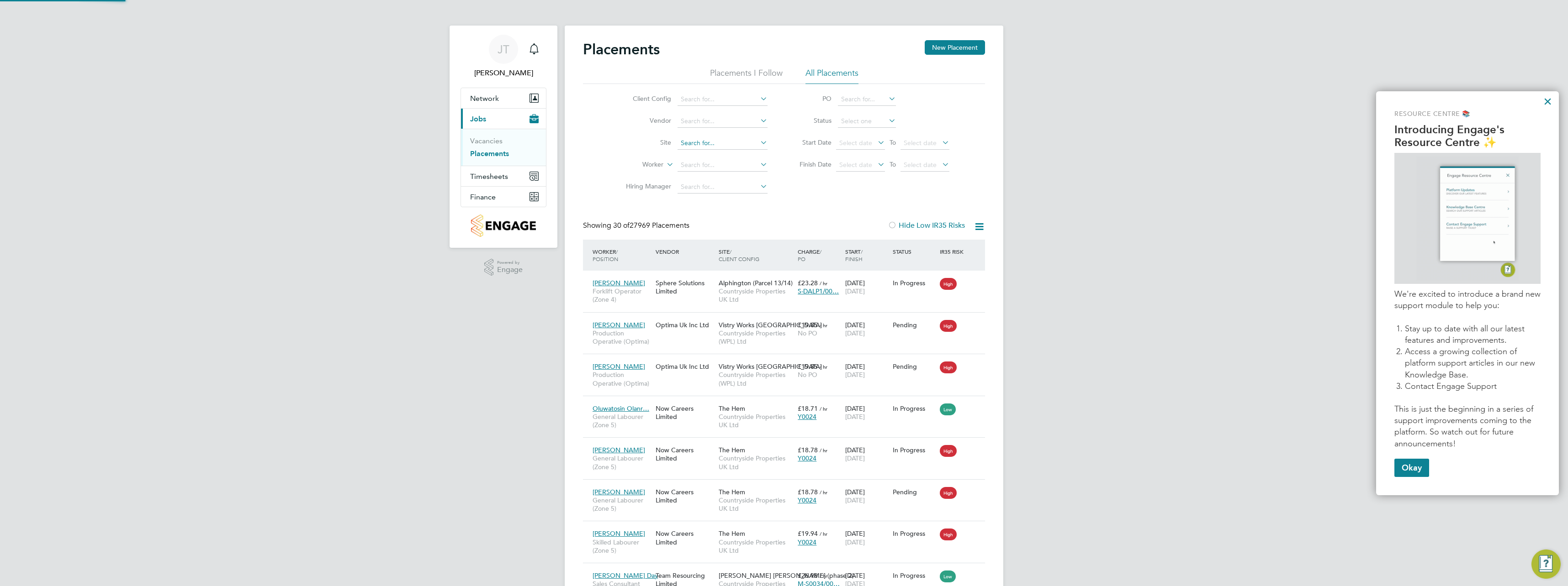
click at [751, 147] on input at bounding box center [723, 143] width 90 height 12
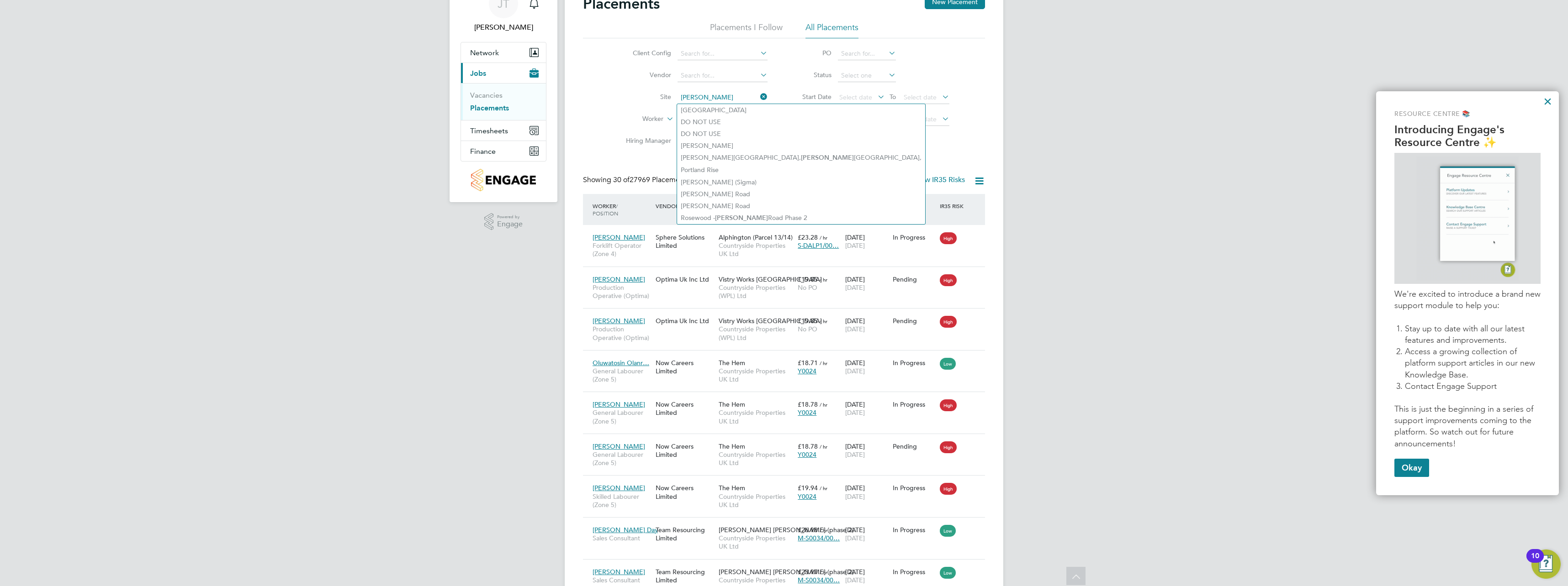
type input "SUTTON"
click at [502, 111] on link "Placements" at bounding box center [489, 107] width 39 height 9
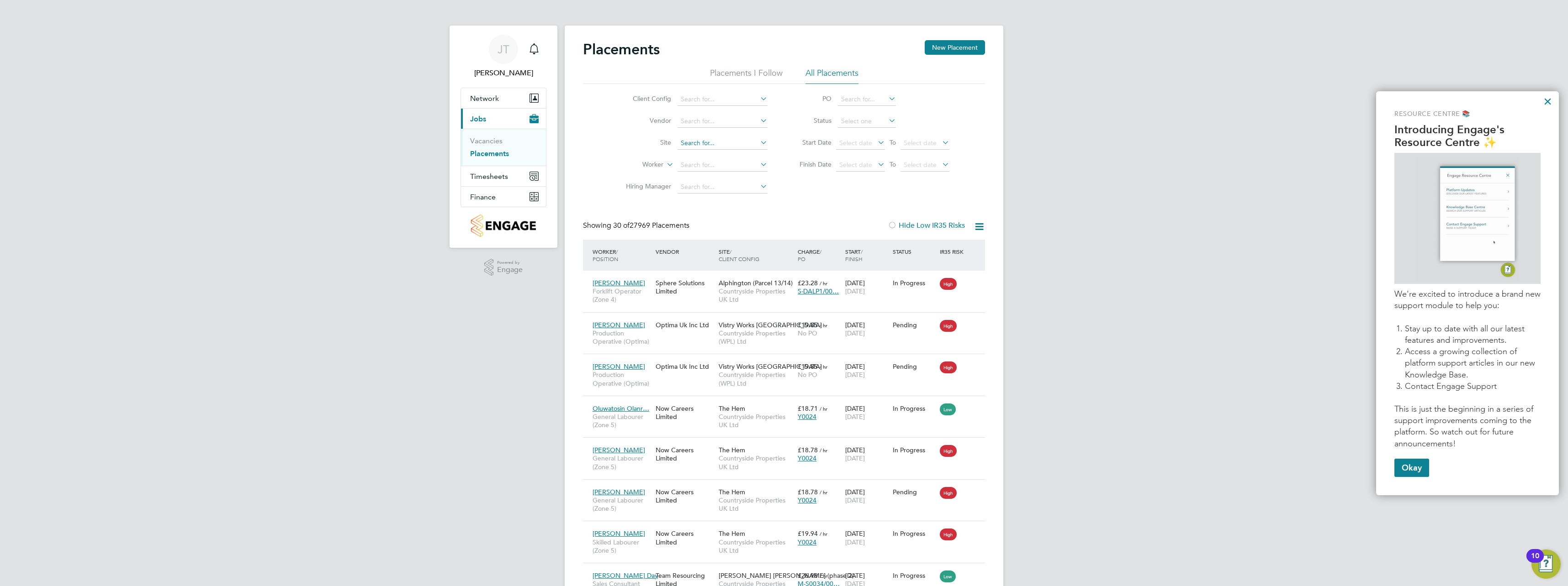
click at [697, 146] on input at bounding box center [723, 143] width 90 height 12
type input "S"
type input "W"
click at [696, 152] on b "Fairfield" at bounding box center [714, 156] width 67 height 8
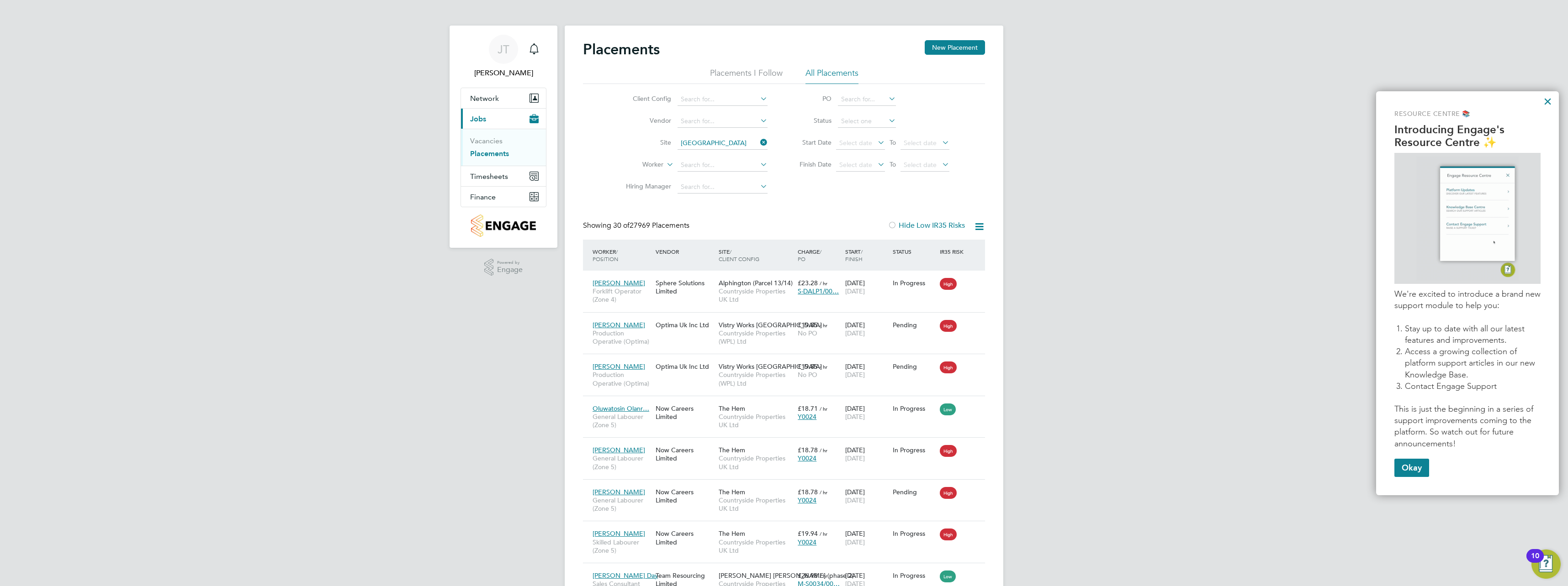
type input "Fairfield Road"
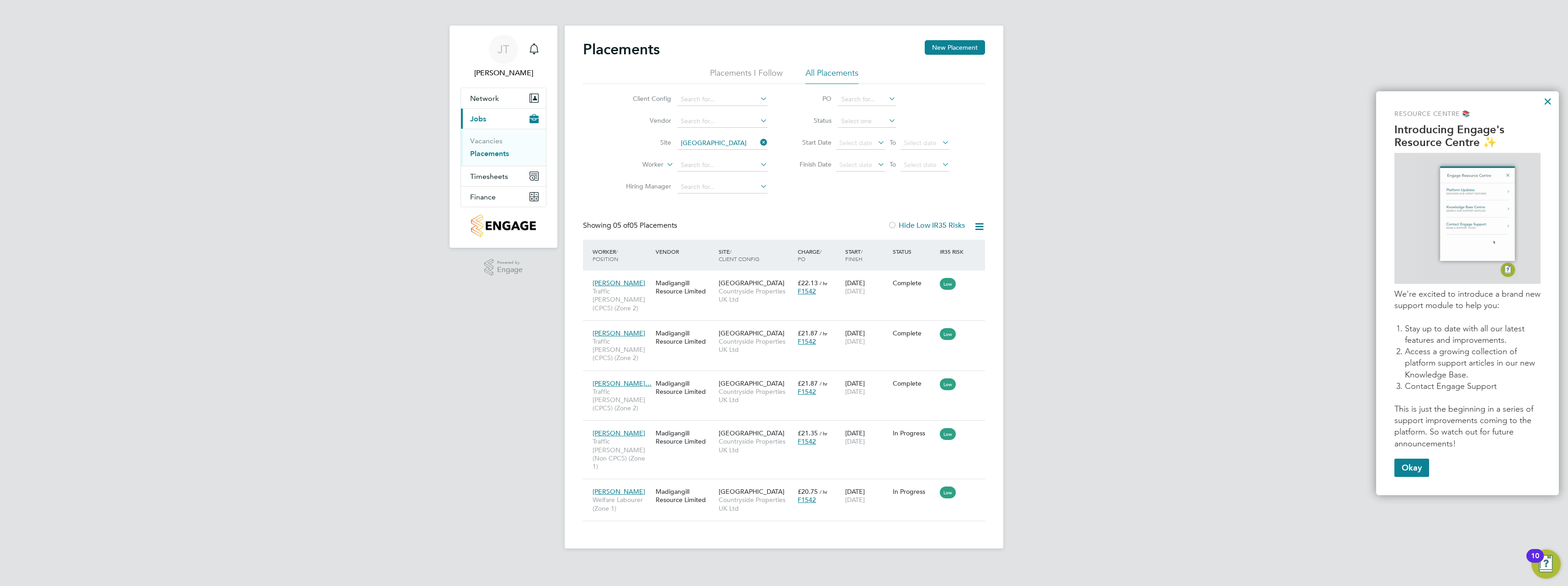
click at [758, 140] on icon at bounding box center [758, 142] width 0 height 12
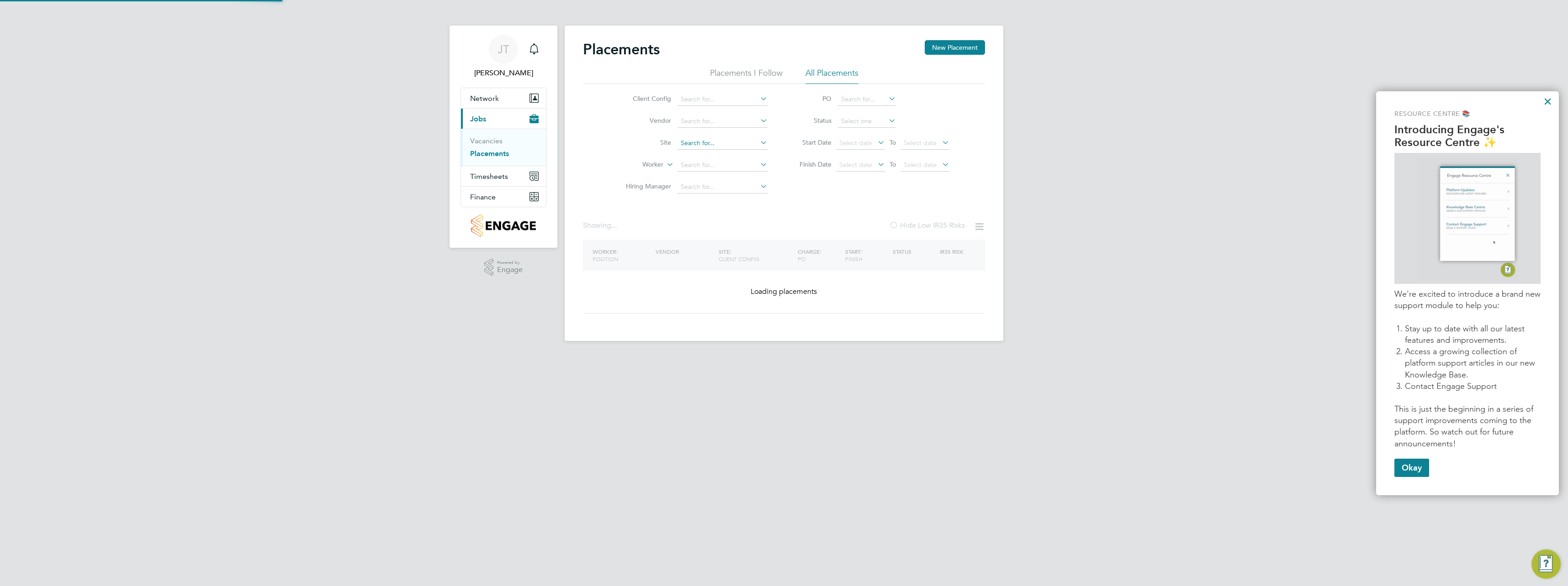
click at [742, 140] on input at bounding box center [723, 143] width 90 height 12
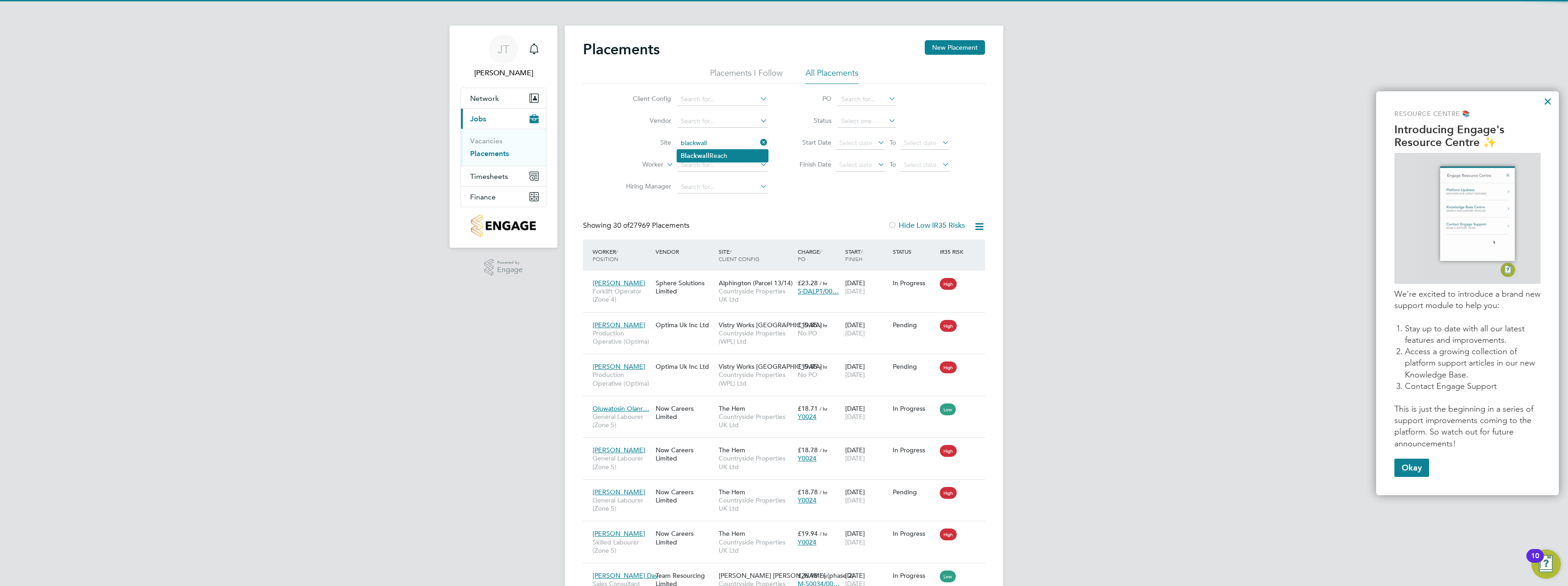
click at [725, 155] on li "Blackwall Reach" at bounding box center [722, 156] width 91 height 12
type input "Blackwall Reach"
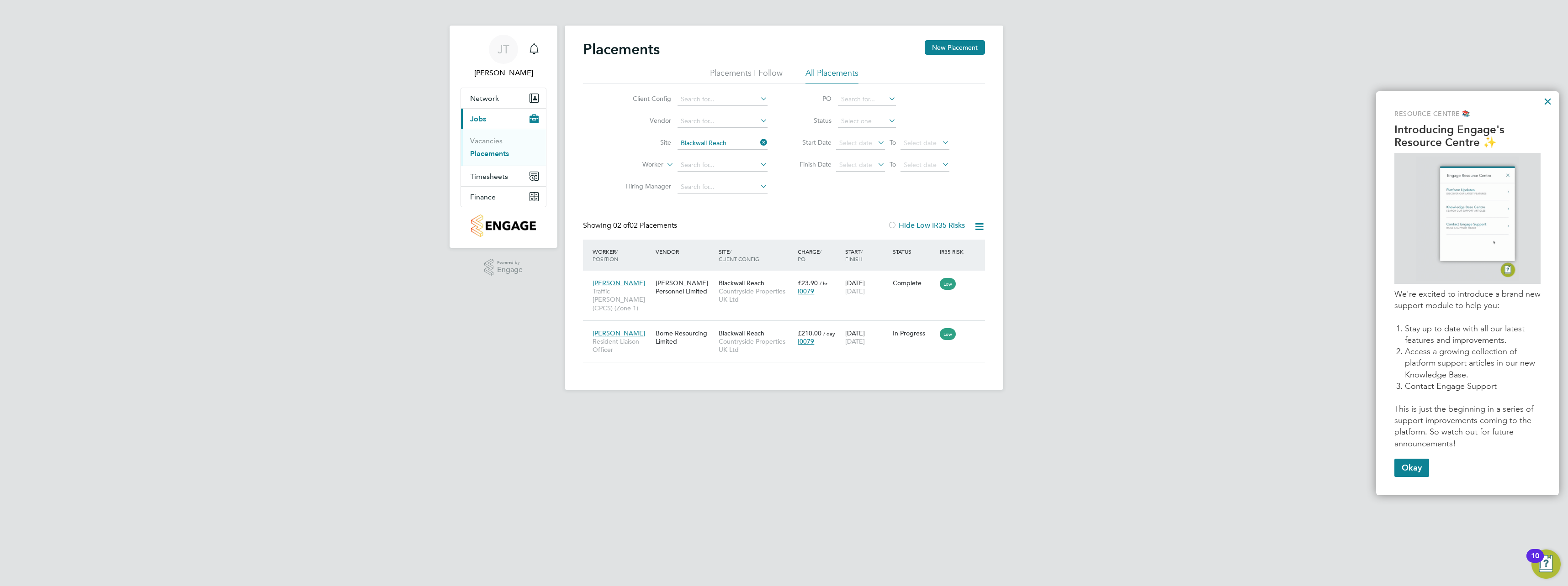
click at [758, 144] on icon at bounding box center [758, 142] width 0 height 12
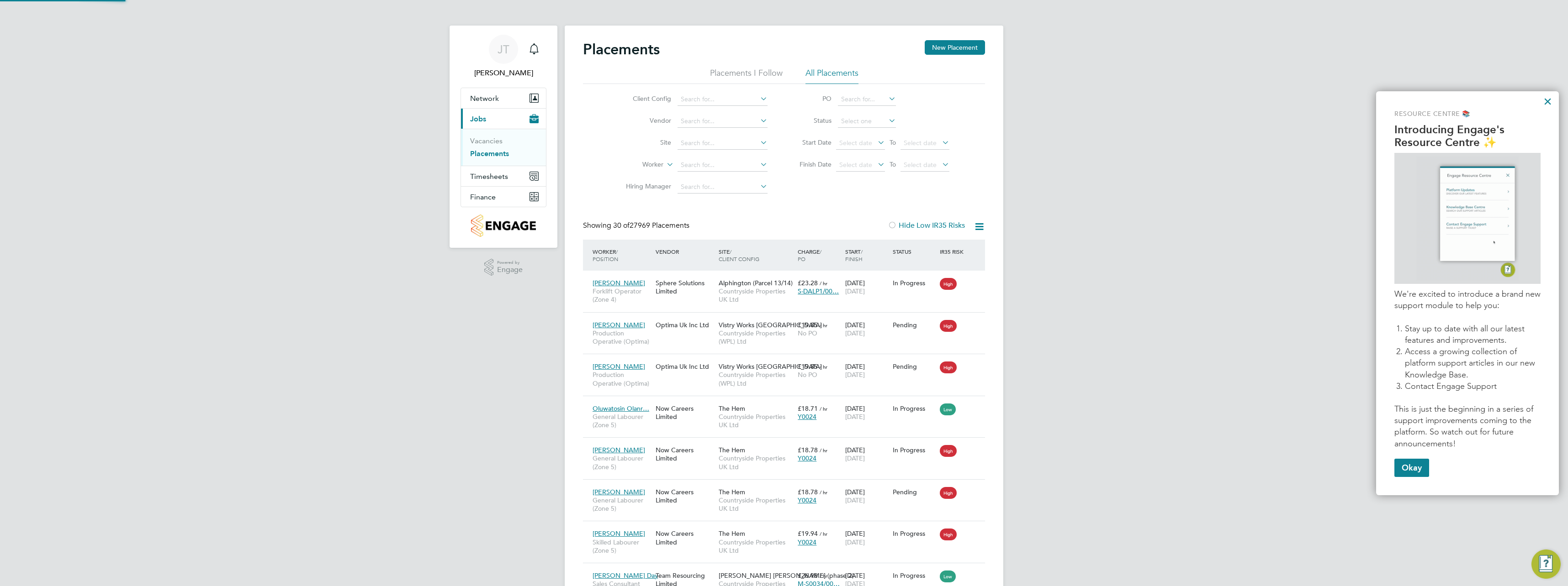
scroll to position [34, 79]
click at [683, 177] on b "Fair" at bounding box center [686, 180] width 12 height 8
type input "Fairfield Road"
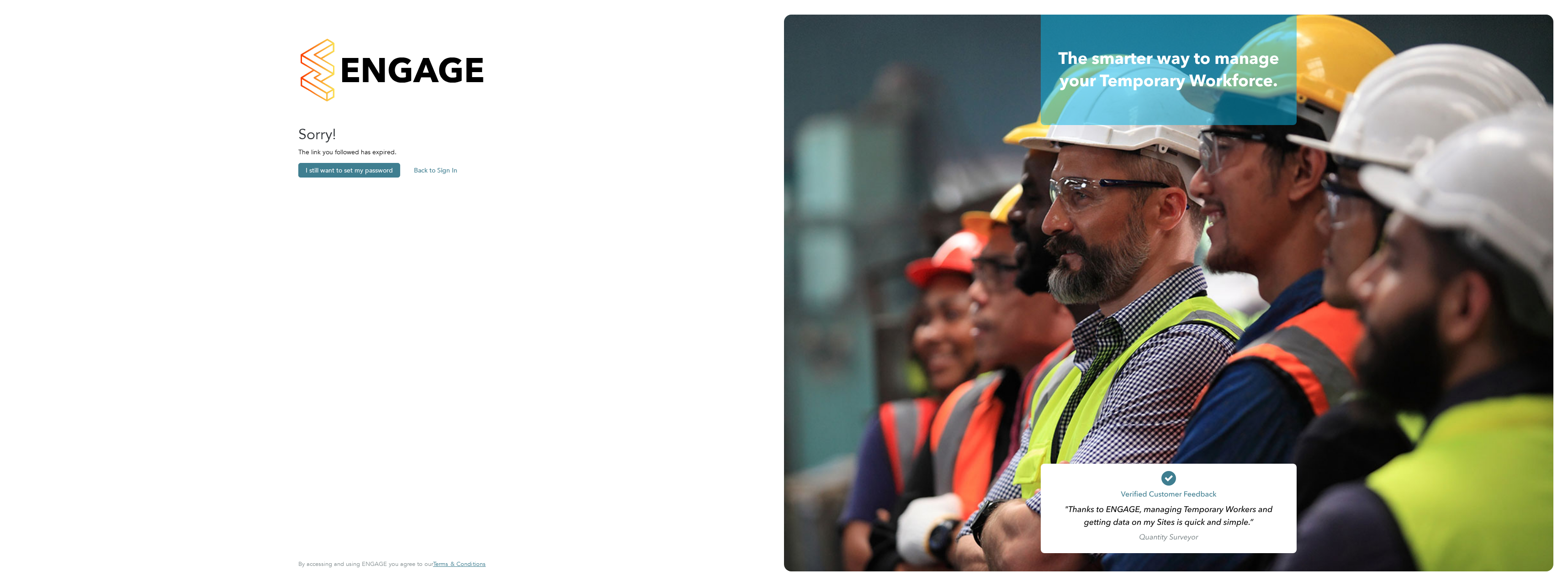
click at [419, 170] on button "Back to Sign In" at bounding box center [436, 170] width 58 height 15
click at [339, 184] on li "Email" at bounding box center [387, 186] width 178 height 26
click at [349, 181] on input at bounding box center [397, 181] width 113 height 16
type input "[PERSON_NAME][EMAIL_ADDRESS][PERSON_NAME][DOMAIN_NAME]"
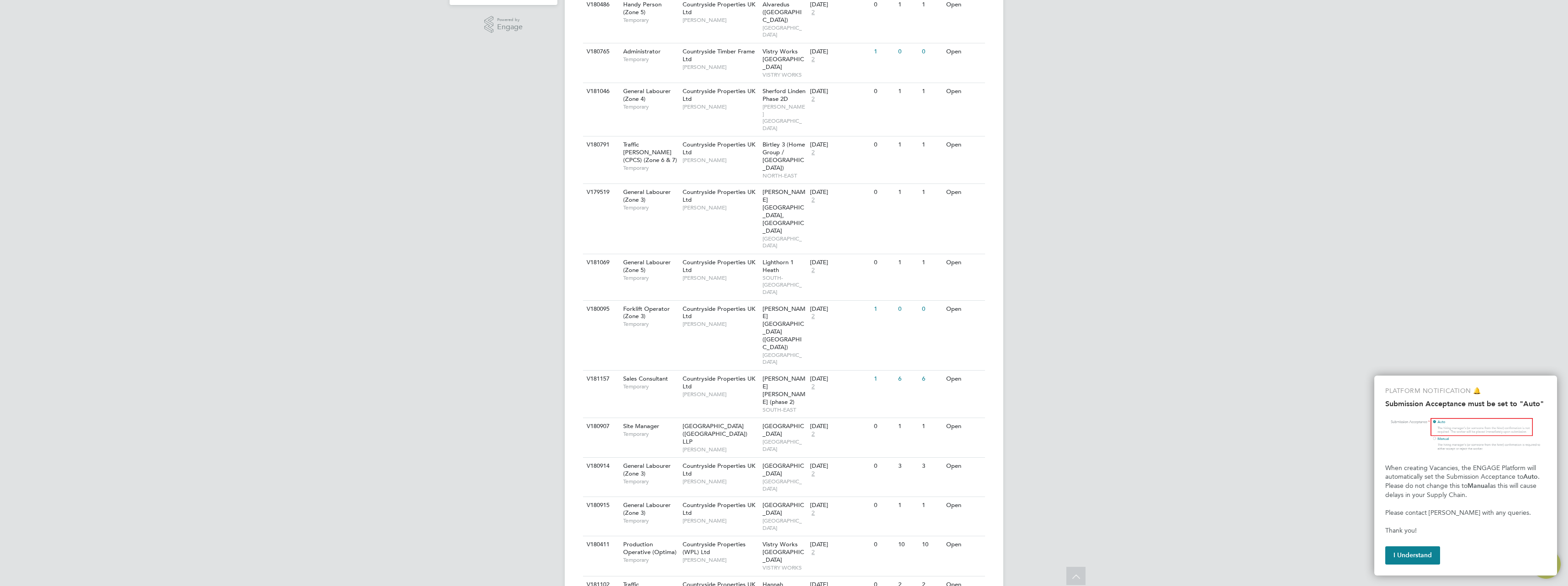
scroll to position [131, 0]
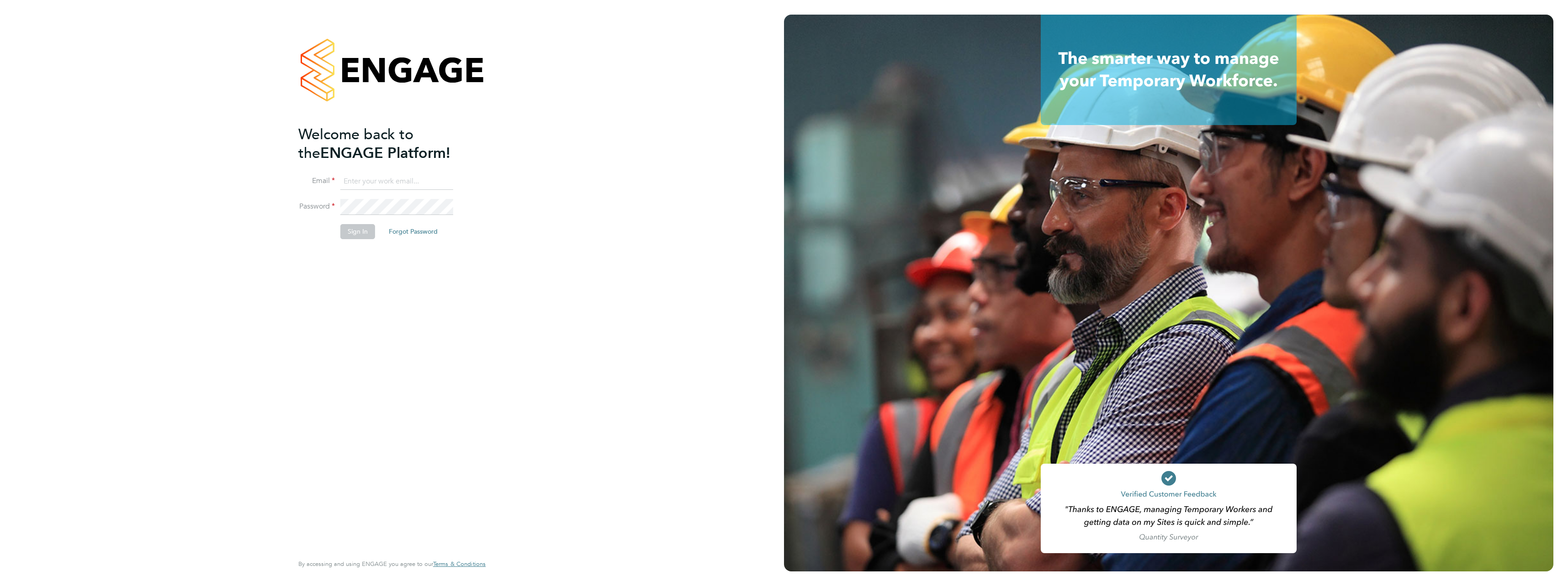
type input "[PERSON_NAME][EMAIL_ADDRESS][PERSON_NAME][DOMAIN_NAME]"
click at [349, 233] on button "Sign In" at bounding box center [358, 231] width 35 height 15
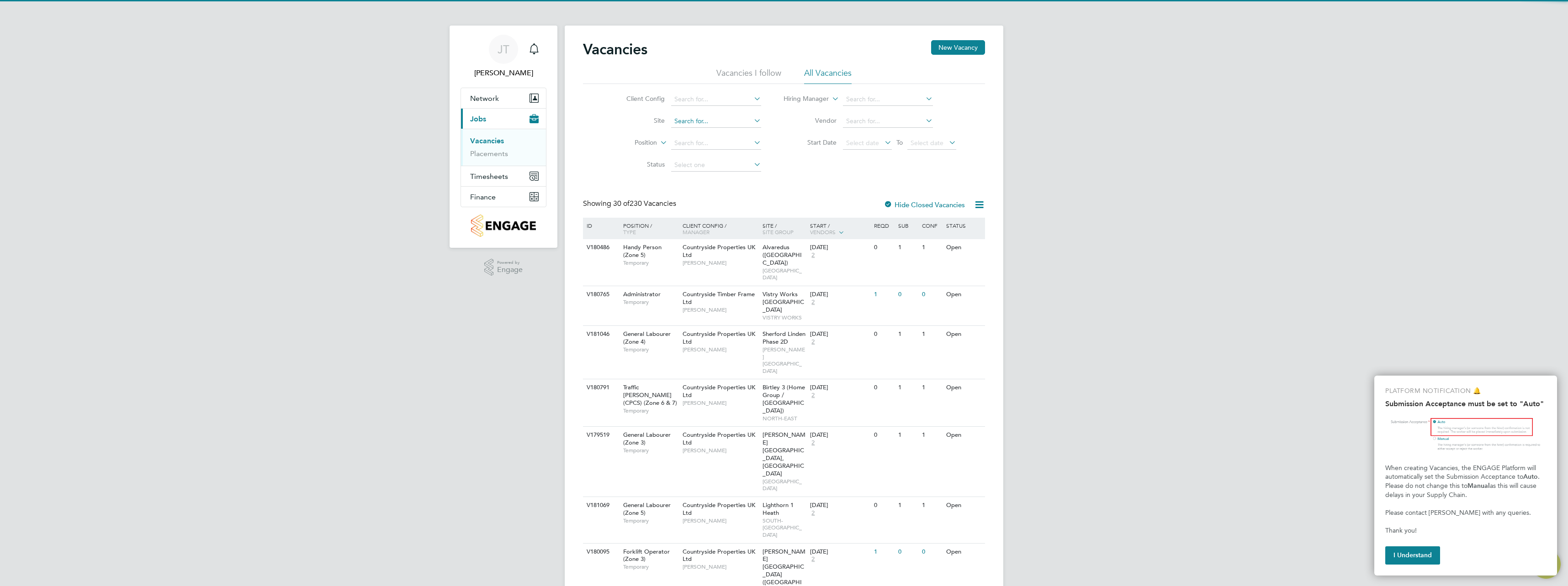
click at [691, 127] on input at bounding box center [716, 121] width 90 height 12
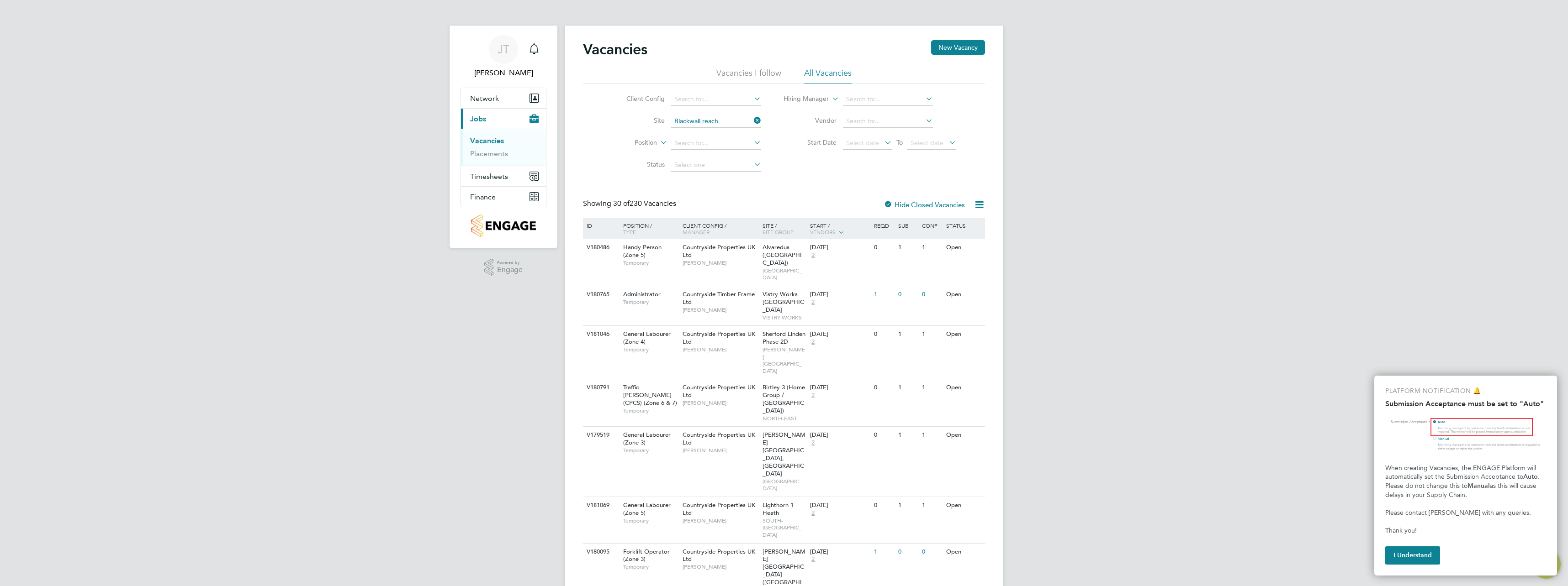
click at [691, 127] on li "Blackwall Reach" at bounding box center [716, 134] width 91 height 12
type input "Blackwall Reach"
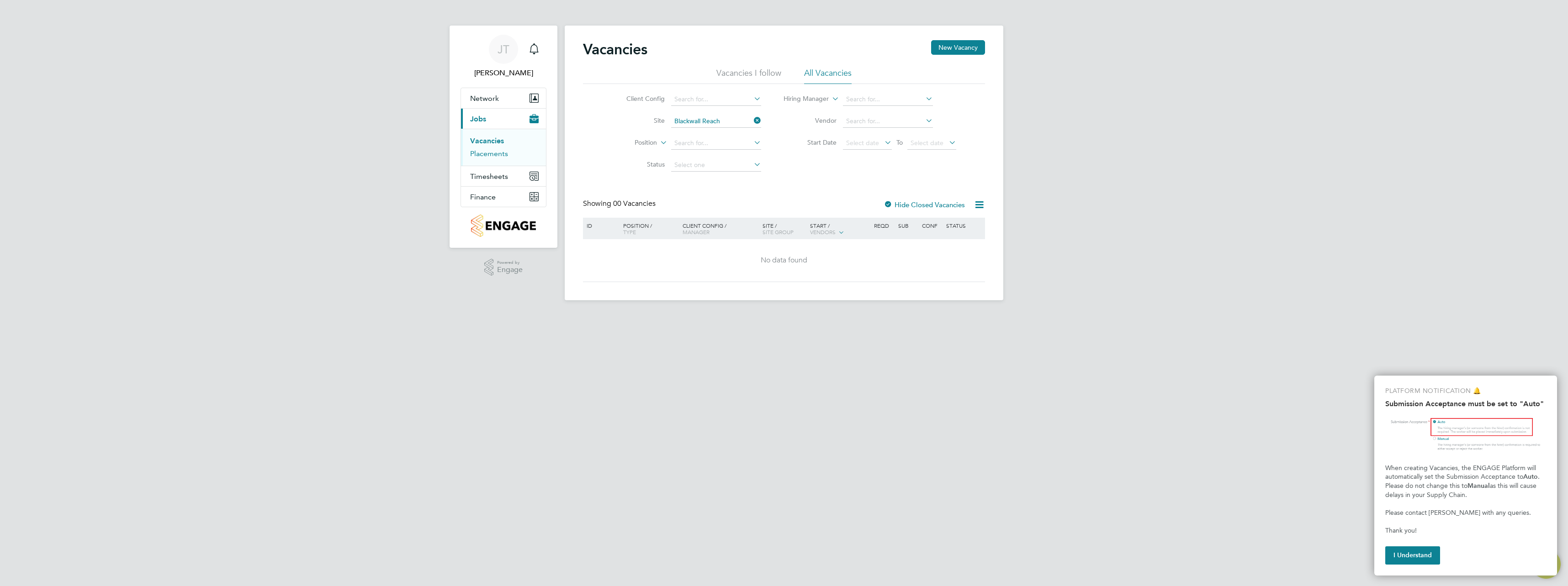
click at [502, 155] on link "Placements" at bounding box center [488, 153] width 38 height 9
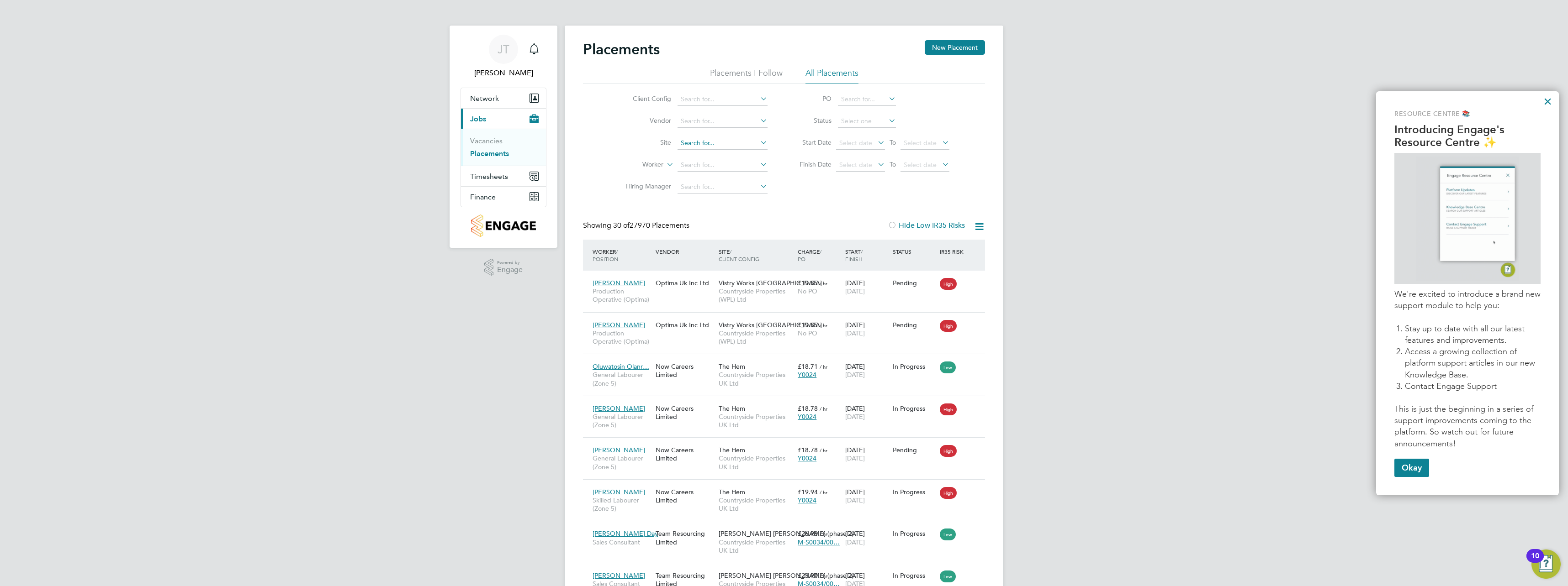
click at [690, 140] on input at bounding box center [723, 143] width 90 height 12
click at [709, 156] on li "Blackwa ll Reach" at bounding box center [722, 156] width 91 height 12
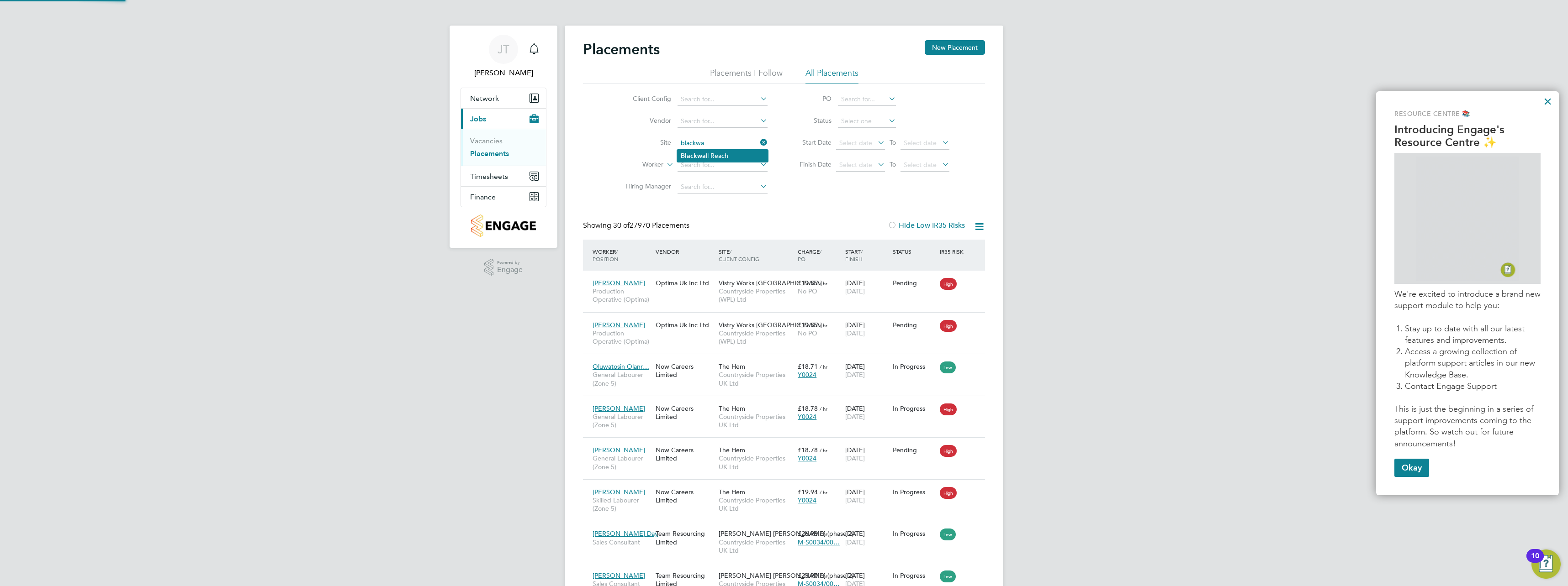
type input "Blackwall Reach"
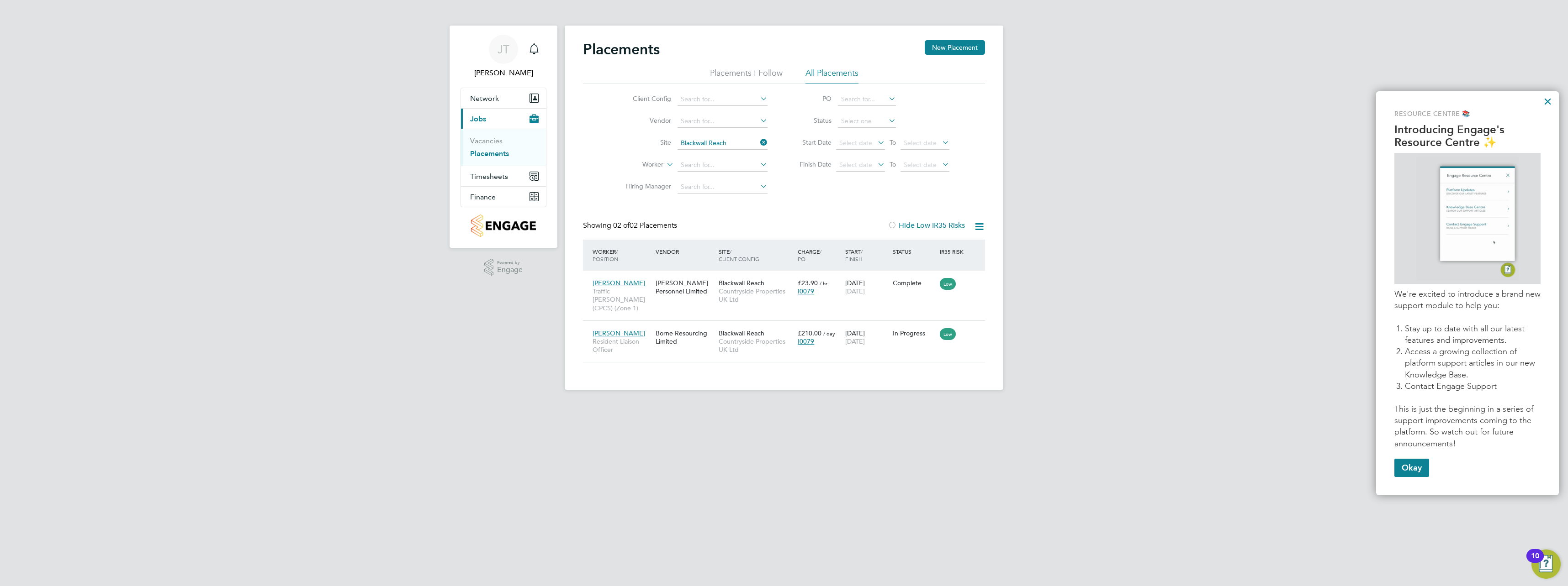
click at [758, 141] on icon at bounding box center [758, 142] width 0 height 12
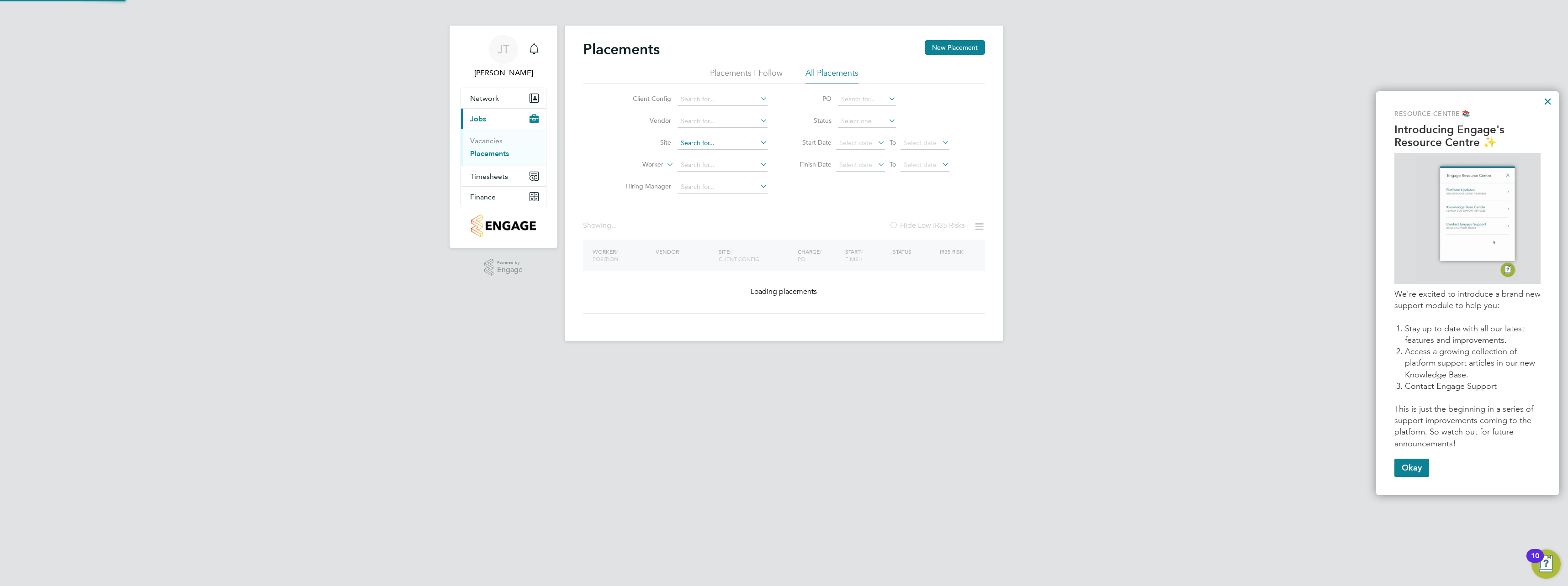
click at [754, 142] on input at bounding box center [723, 143] width 90 height 12
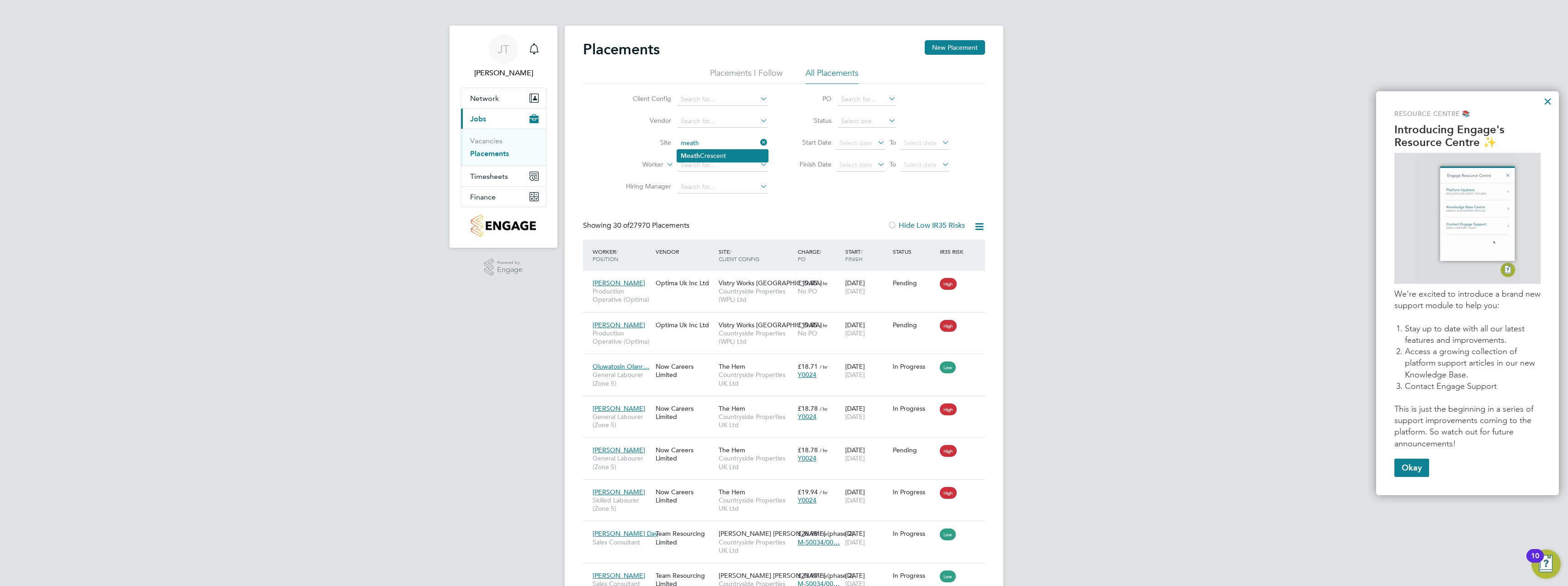
click at [740, 153] on li "Meath Crescent" at bounding box center [722, 156] width 91 height 12
type input "Meath Crescent"
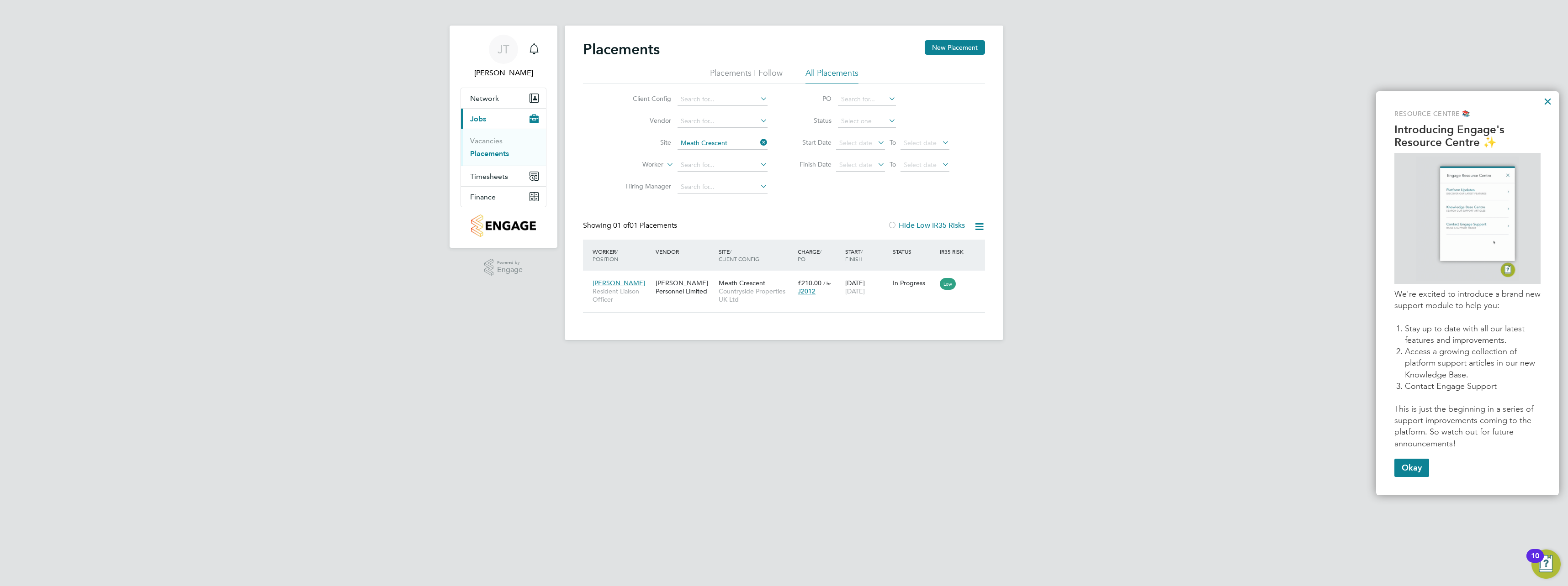
click at [758, 143] on icon at bounding box center [758, 142] width 0 height 12
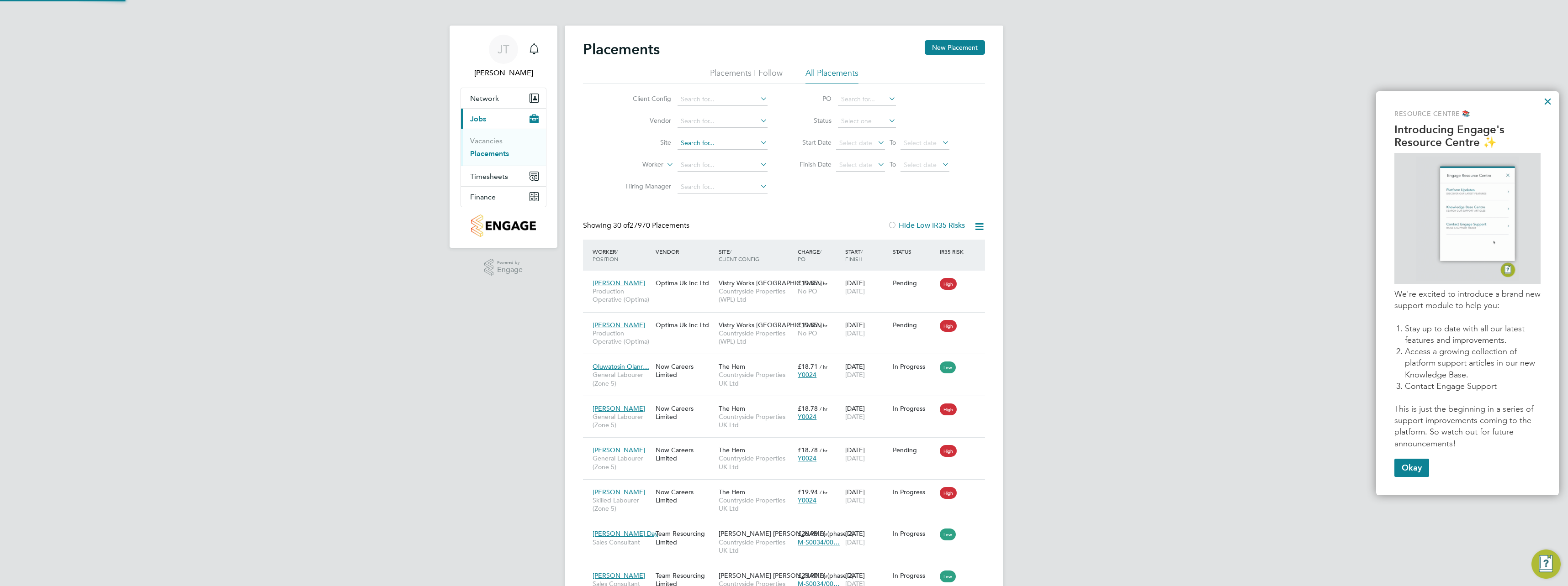
click at [740, 141] on input at bounding box center [723, 143] width 90 height 12
click at [740, 153] on li "[PERSON_NAME][GEOGRAPHIC_DATA]" at bounding box center [722, 156] width 91 height 12
type input "[PERSON_NAME][GEOGRAPHIC_DATA]"
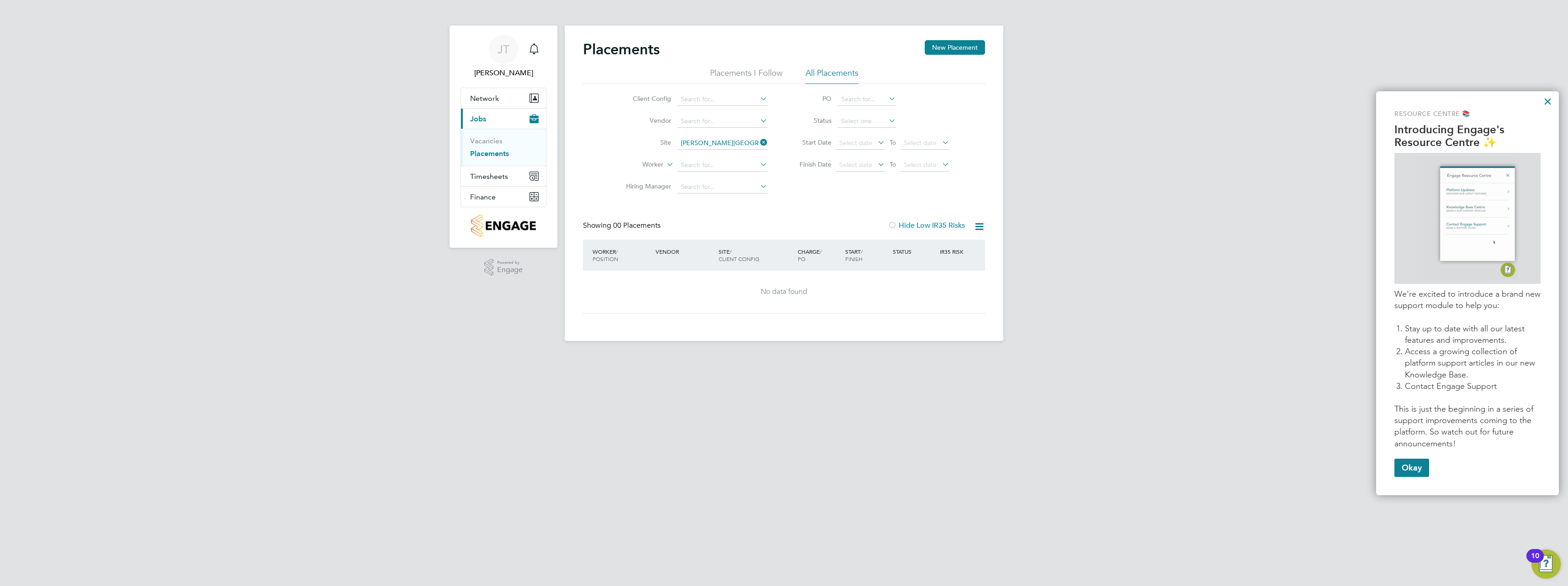
click at [758, 145] on icon at bounding box center [758, 142] width 0 height 12
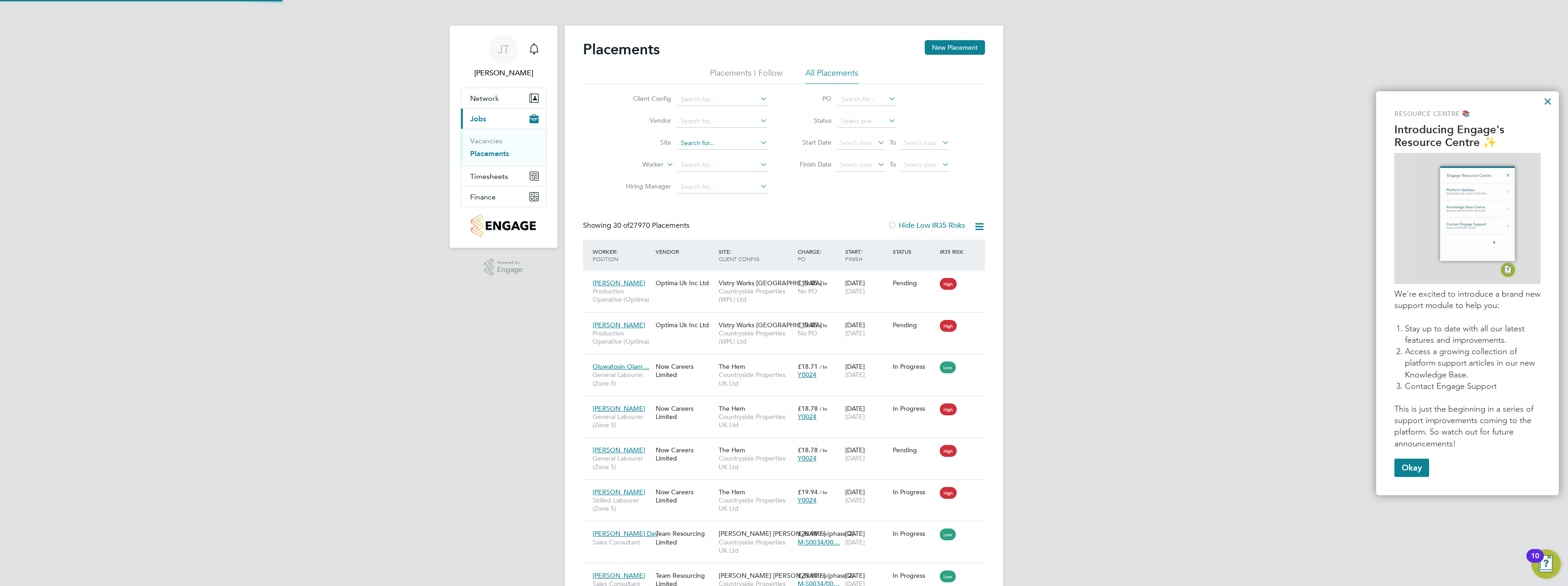
click at [713, 147] on input at bounding box center [723, 143] width 90 height 12
type input "n"
click at [719, 160] on li "Suttons Wharf" at bounding box center [722, 156] width 91 height 12
type input "Suttons Wharf"
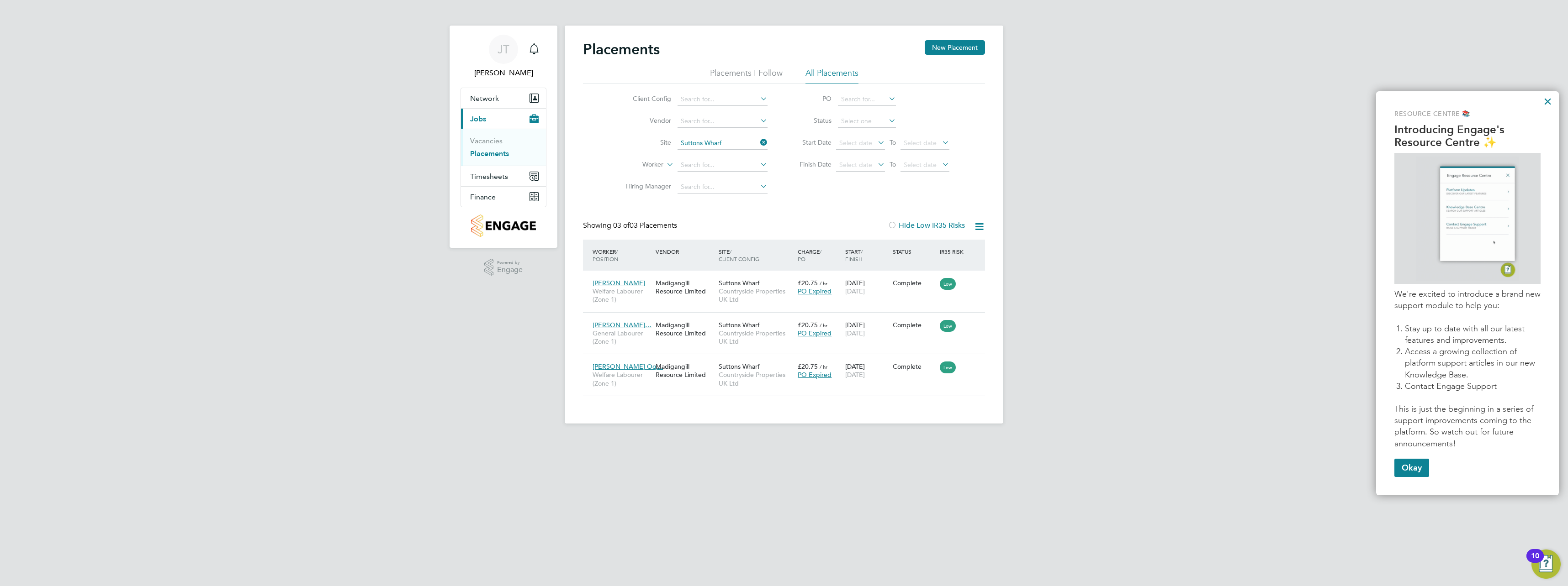
click at [758, 147] on icon at bounding box center [758, 142] width 0 height 12
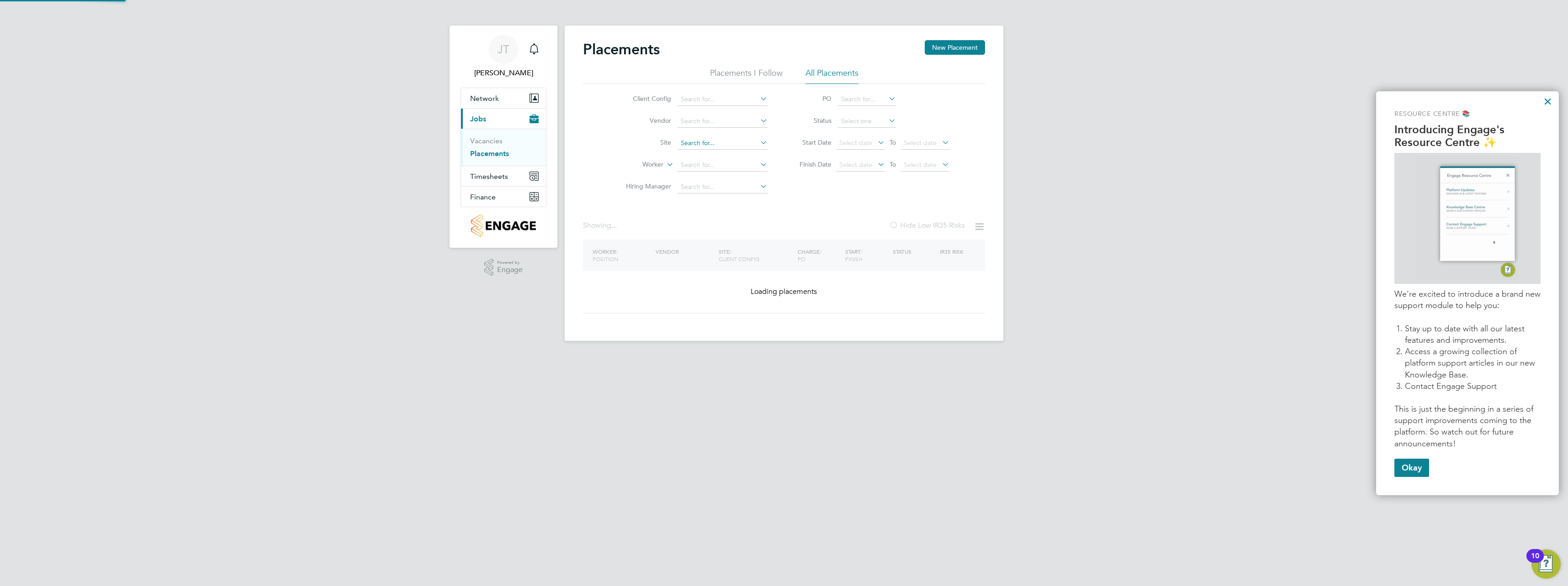
click at [751, 147] on input at bounding box center [723, 143] width 90 height 12
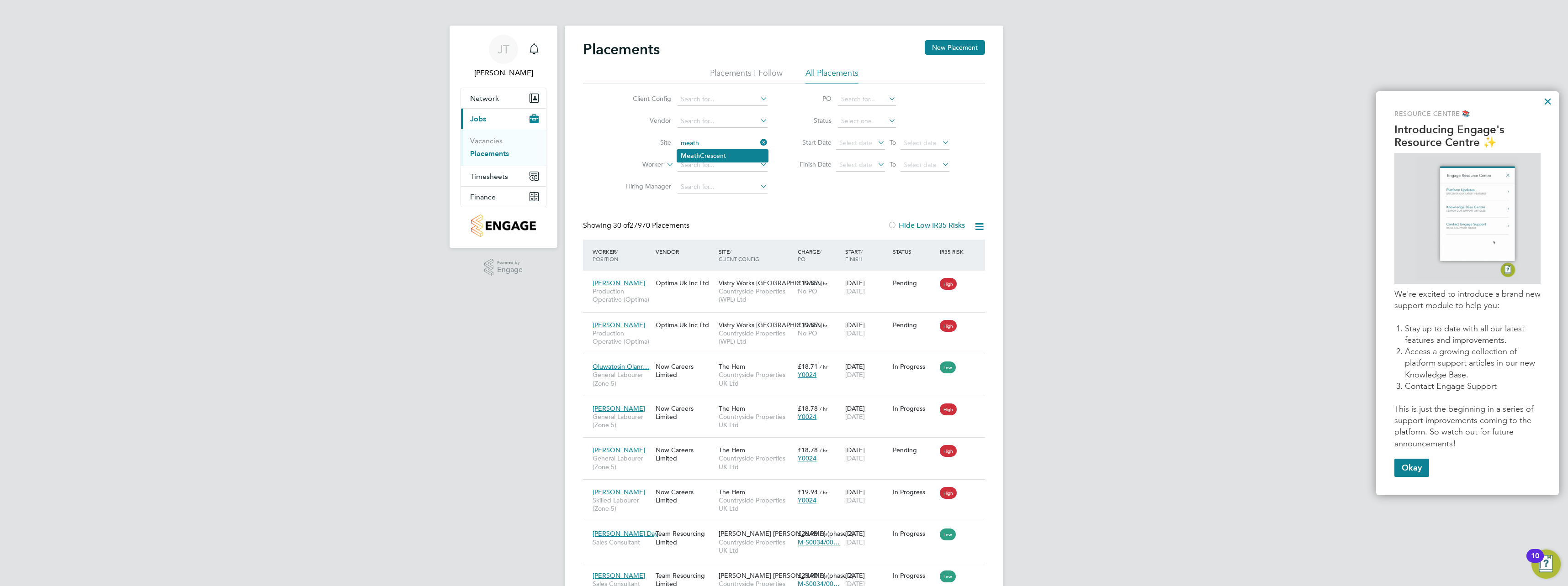
click at [740, 152] on li "Meath Crescent" at bounding box center [722, 156] width 91 height 12
type input "Meath Crescent"
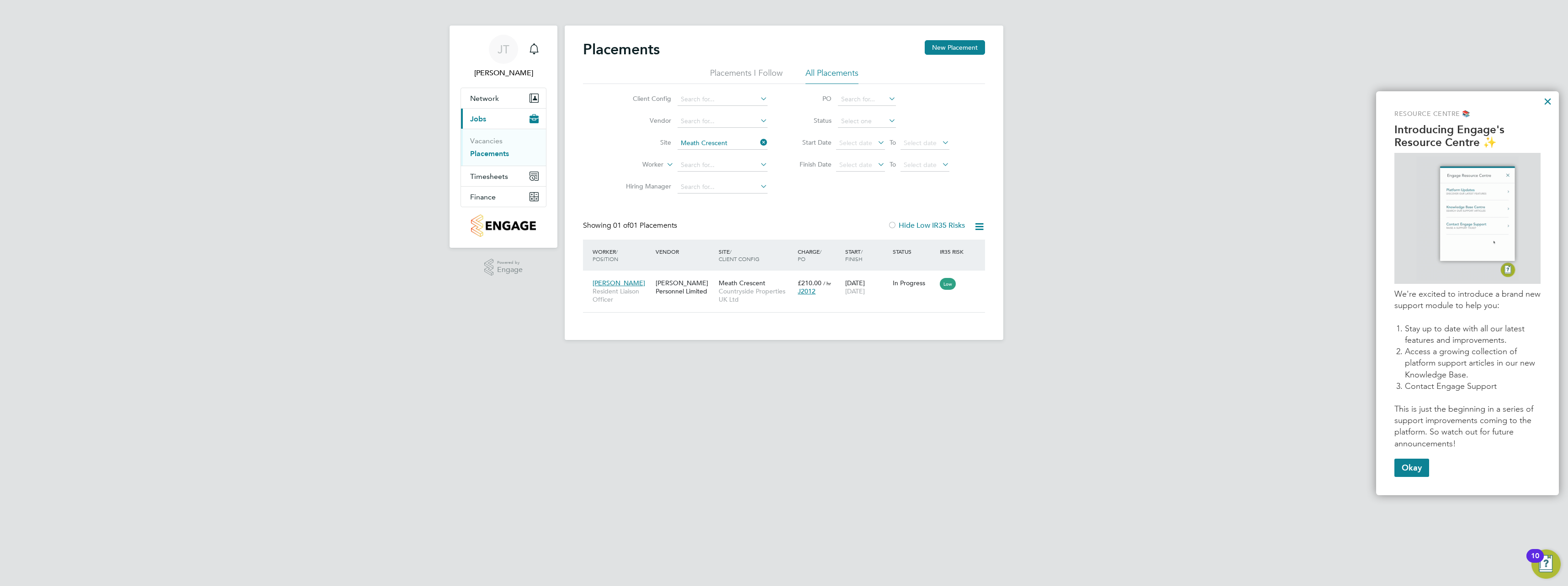
click at [758, 141] on icon at bounding box center [758, 142] width 0 height 12
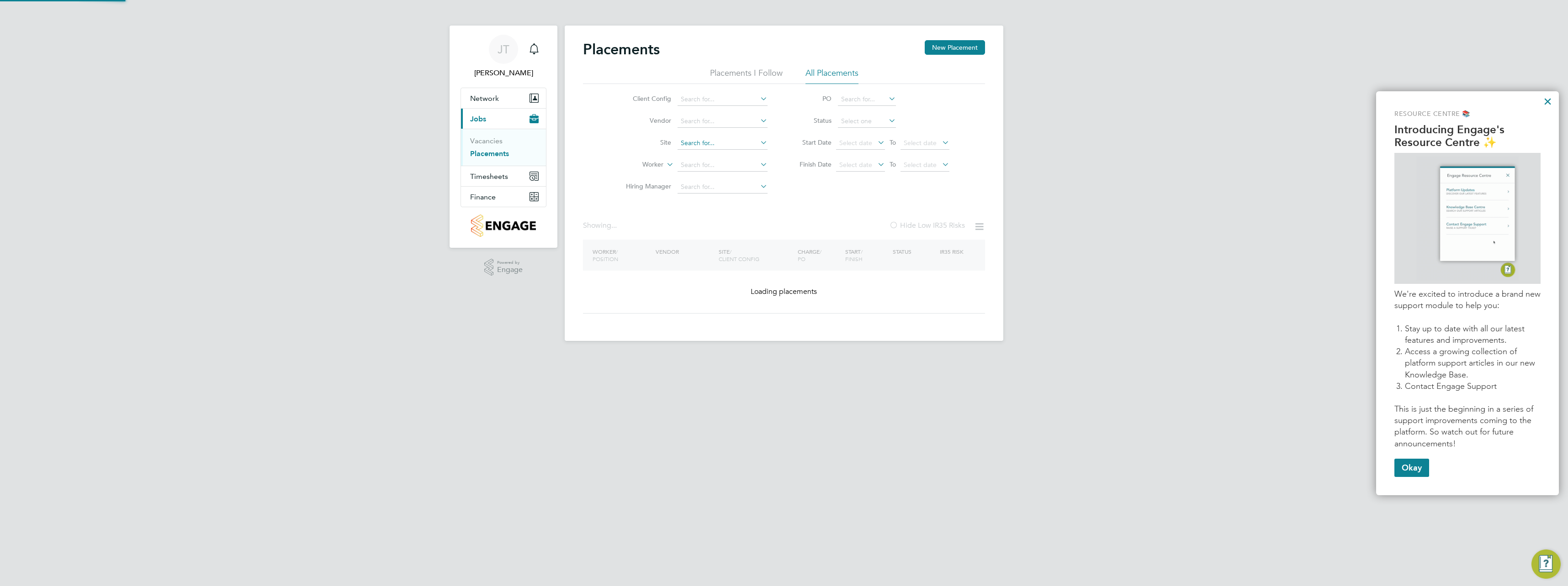
click at [740, 148] on input at bounding box center [723, 143] width 90 height 12
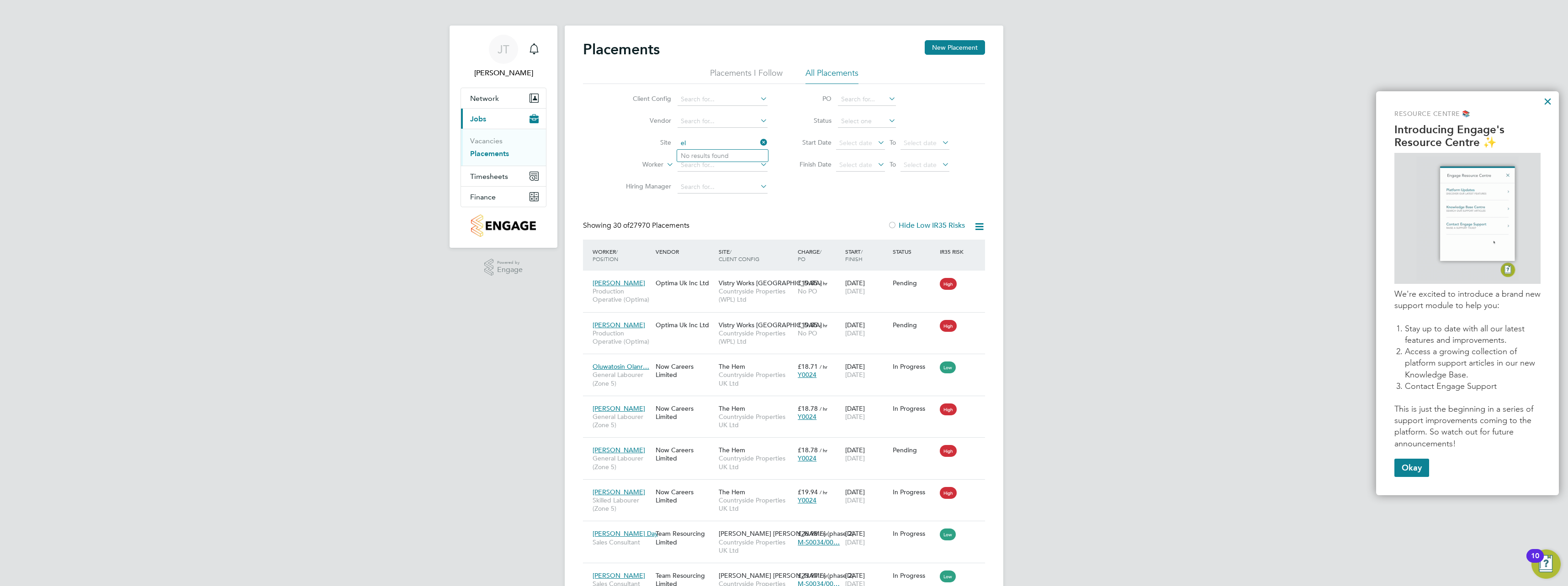
type input "e"
type input "t"
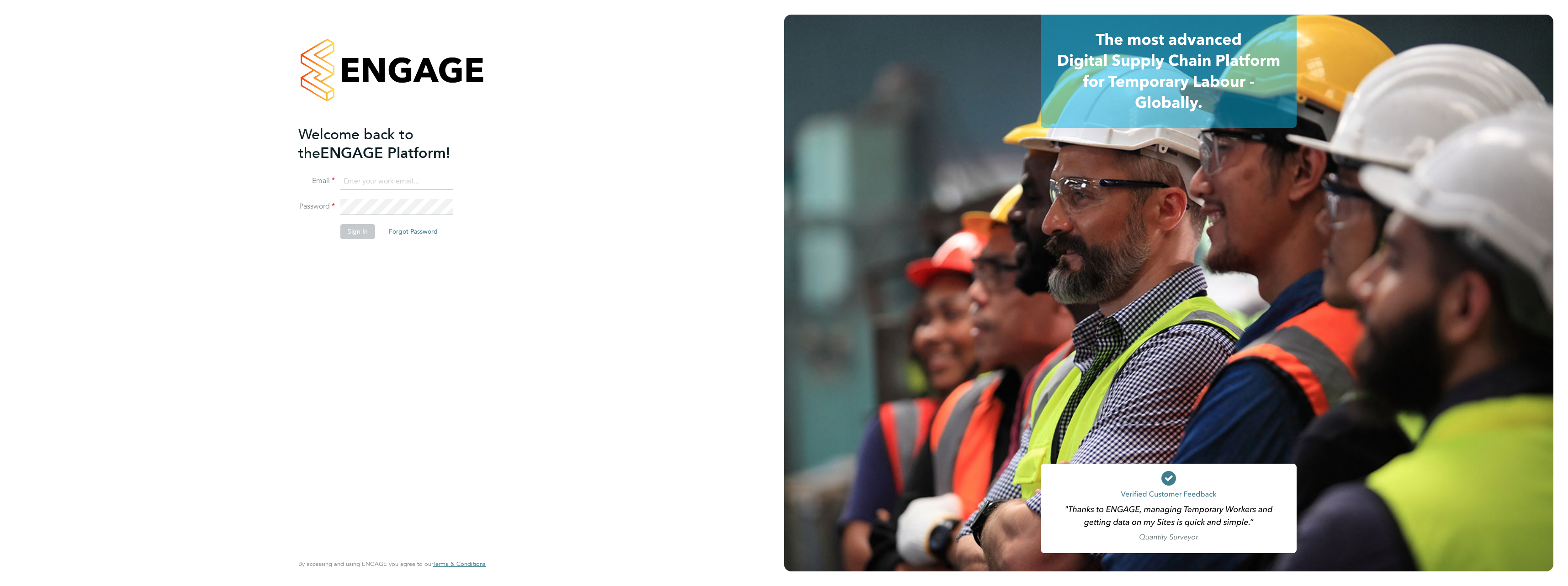
type input "[PERSON_NAME][EMAIL_ADDRESS][PERSON_NAME][DOMAIN_NAME]"
click at [654, 219] on div "Welcome back to the ENGAGE Platform! Email [EMAIL_ADDRESS][PERSON_NAME][DOMAIN_…" at bounding box center [392, 293] width 784 height 586
click at [348, 231] on button "Sign In" at bounding box center [358, 231] width 35 height 15
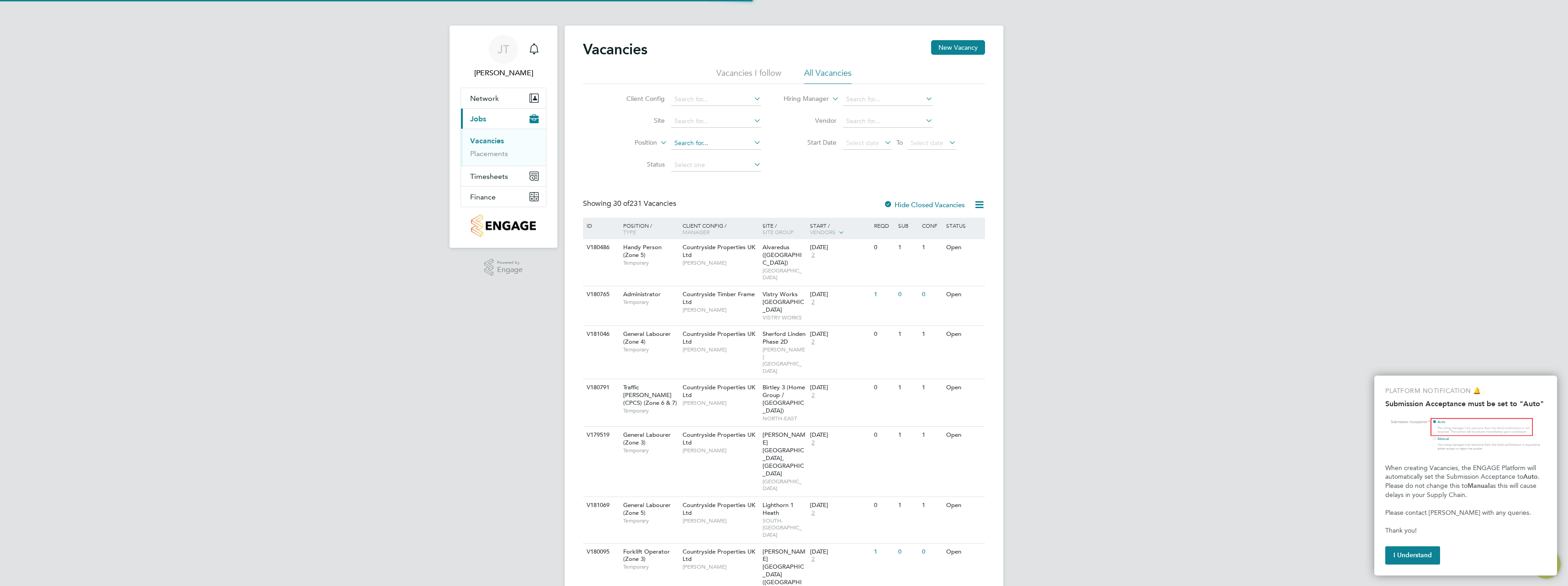
click at [688, 143] on input at bounding box center [716, 143] width 90 height 12
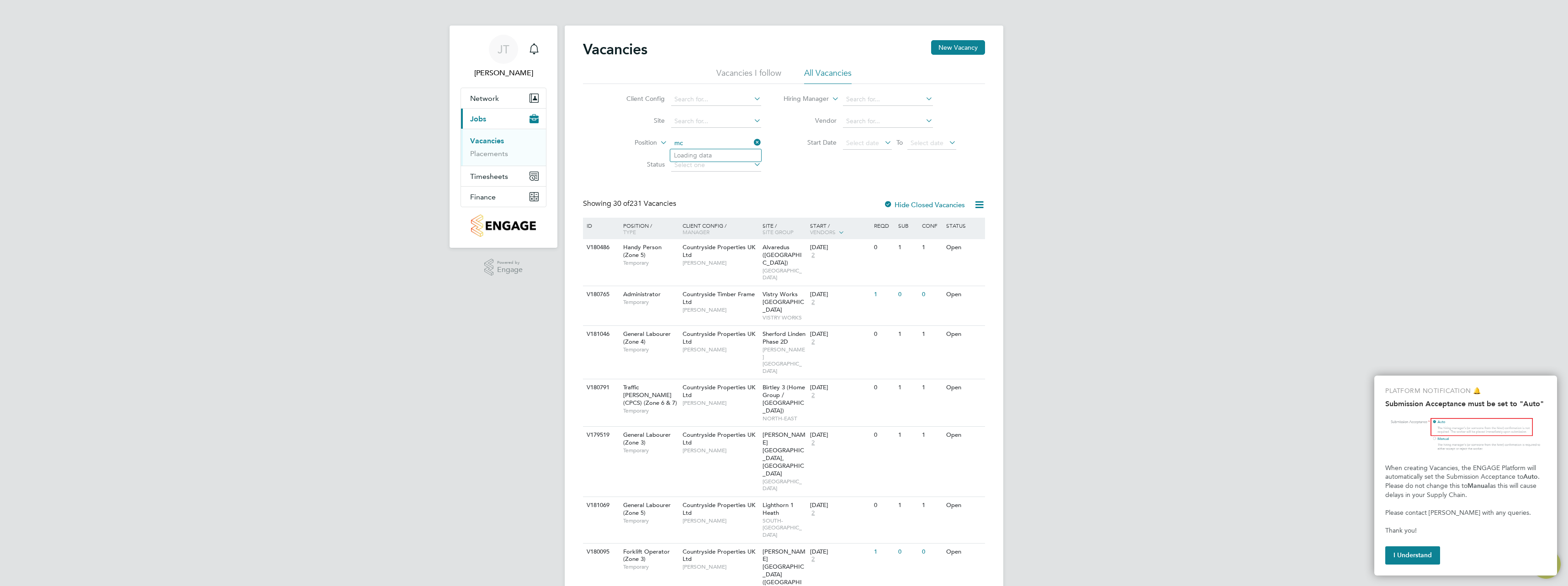
type input "m"
type input "p"
type input "t"
type input "[PERSON_NAME]"
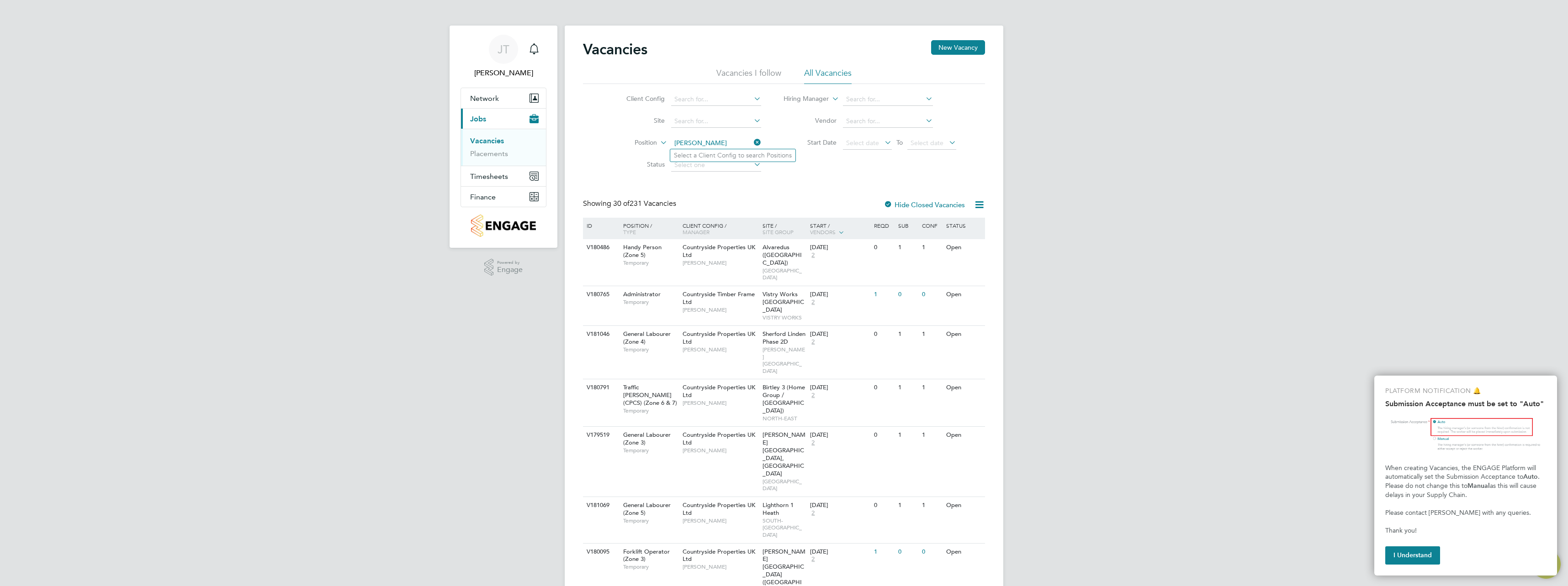
click at [710, 120] on input at bounding box center [716, 121] width 90 height 12
click at [708, 130] on li "[PERSON_NAME]" at bounding box center [726, 134] width 113 height 12
type input "[PERSON_NAME]"
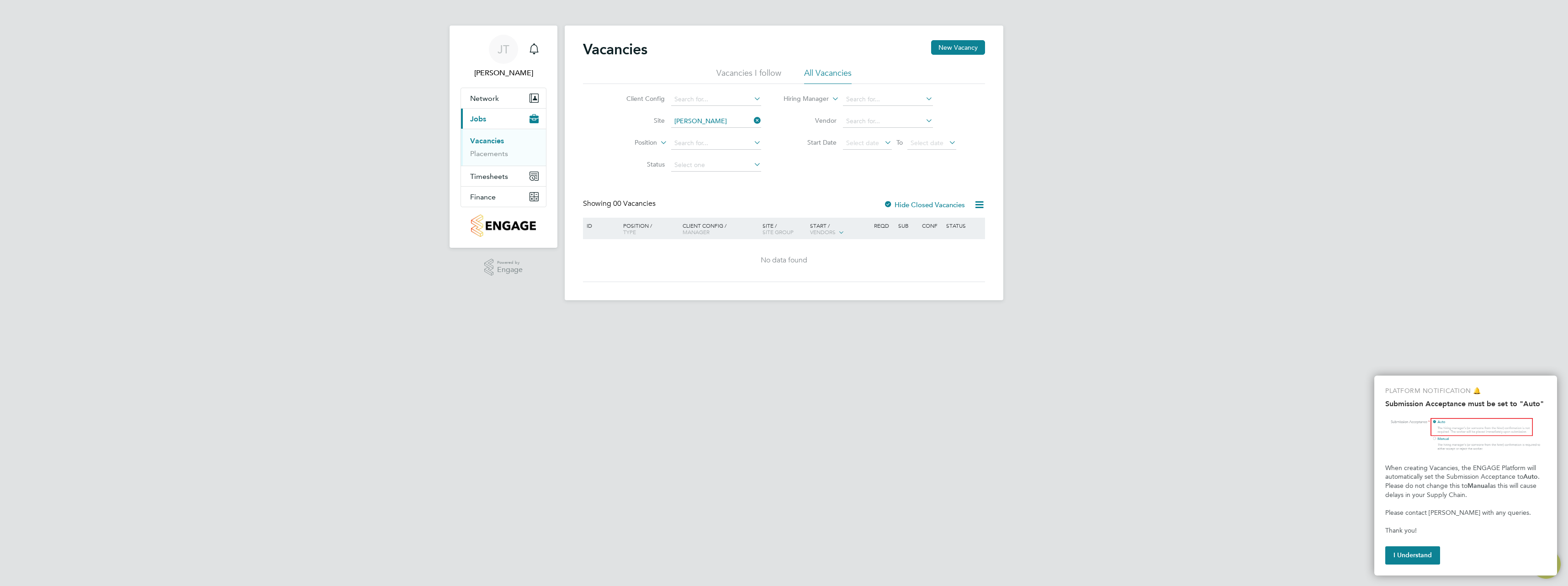
click at [752, 121] on icon at bounding box center [752, 120] width 0 height 12
